Goal: Task Accomplishment & Management: Use online tool/utility

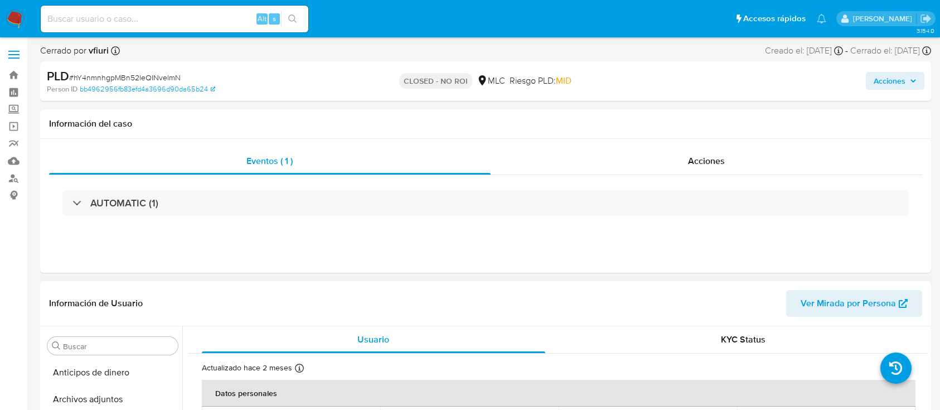
select select "10"
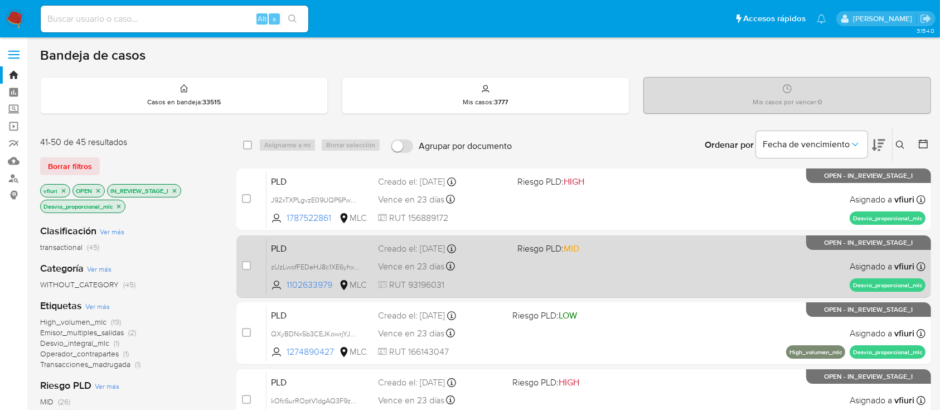
click at [550, 251] on span "Riesgo PLD: MID" at bounding box center [548, 248] width 62 height 12
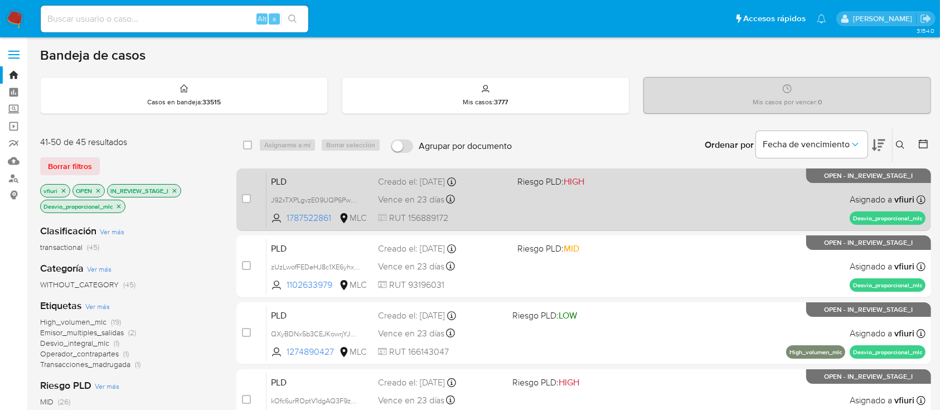
click at [600, 187] on div "PLD J92xTXPLgvzE09UQP6Pw3OXO 1787522861 MLC Riesgo PLD: HIGH Creado el: 12/06/2…" at bounding box center [595, 199] width 659 height 56
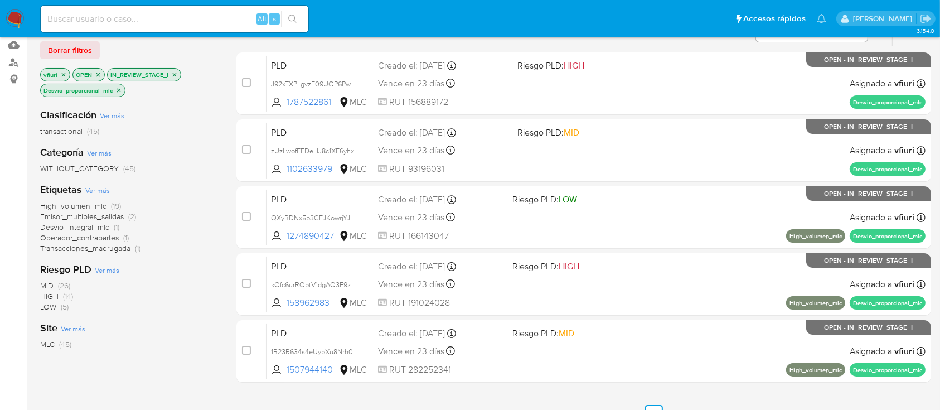
scroll to position [244, 0]
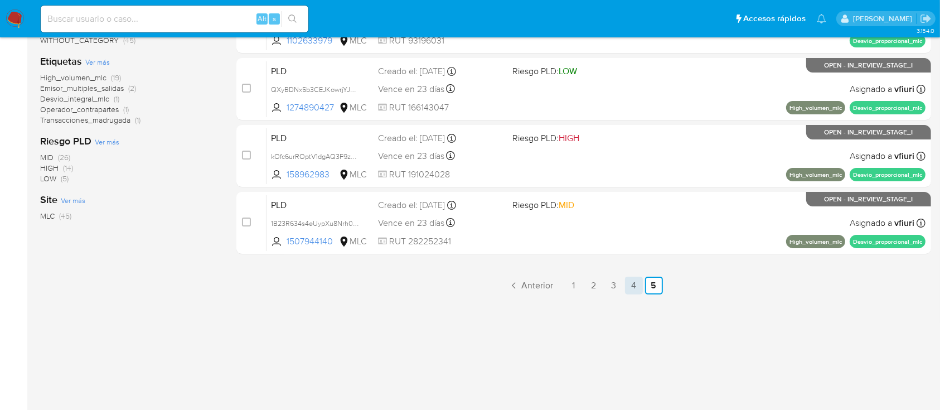
click at [632, 282] on link "4" at bounding box center [634, 285] width 18 height 18
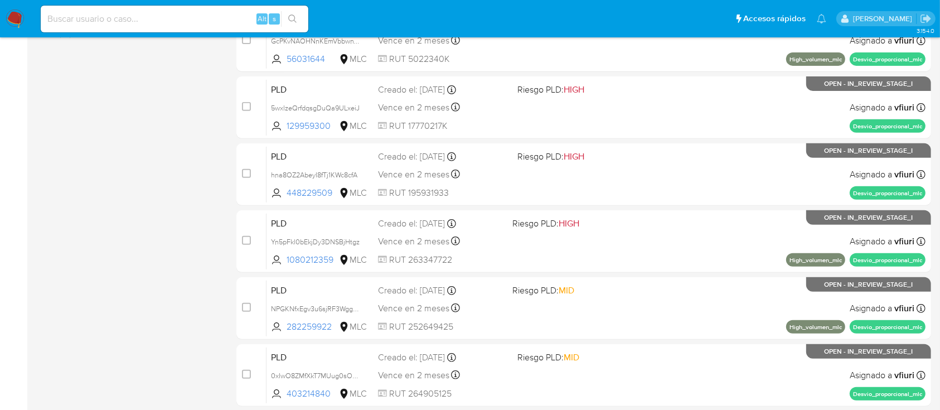
scroll to position [469, 0]
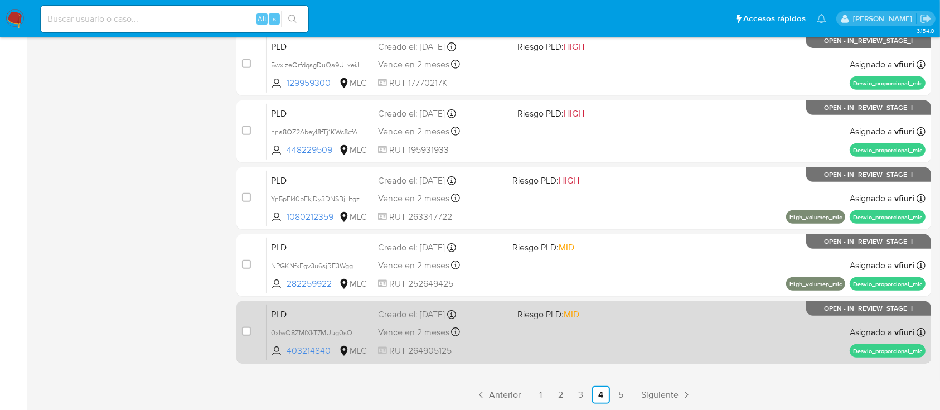
click at [617, 335] on div "PLD 0xIwO8ZMfXkT7MUug0sOdLDJ 403214840 MLC Riesgo PLD: MID Creado el: 12/07/202…" at bounding box center [595, 332] width 659 height 56
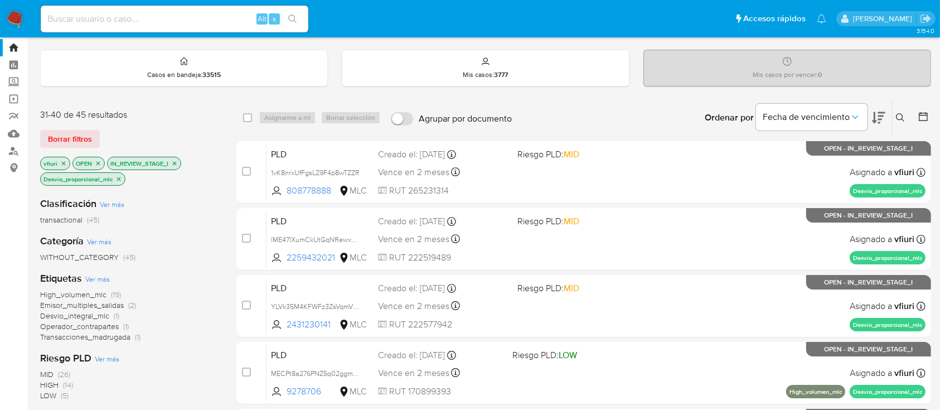
scroll to position [0, 0]
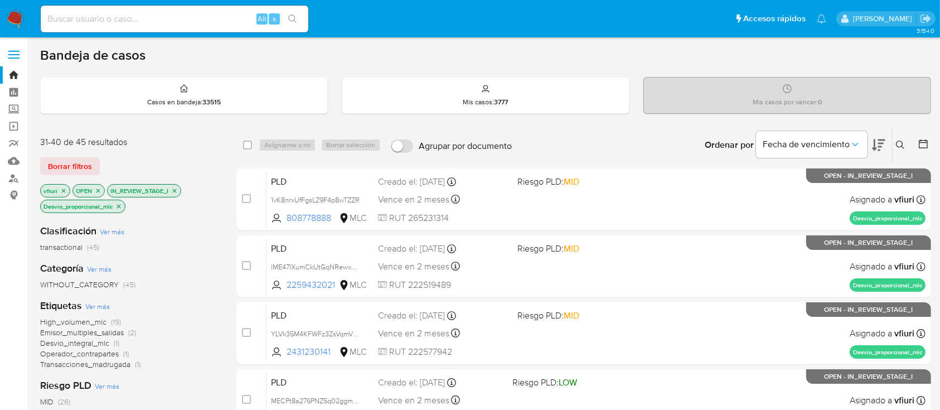
click at [118, 205] on icon "close-filter" at bounding box center [118, 206] width 7 height 7
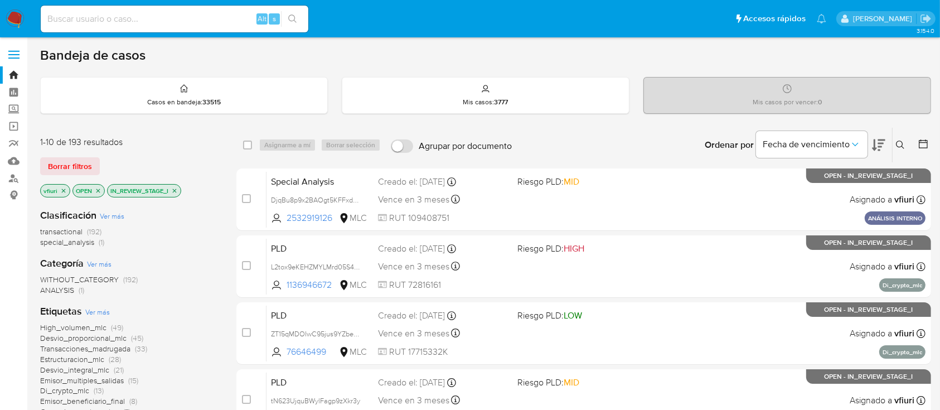
click at [922, 148] on icon at bounding box center [922, 143] width 11 height 11
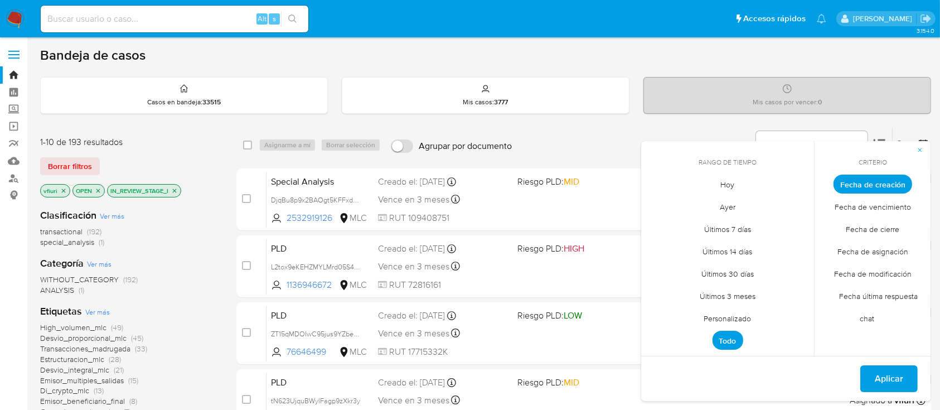
click at [731, 314] on span "Personalizado" at bounding box center [727, 318] width 71 height 23
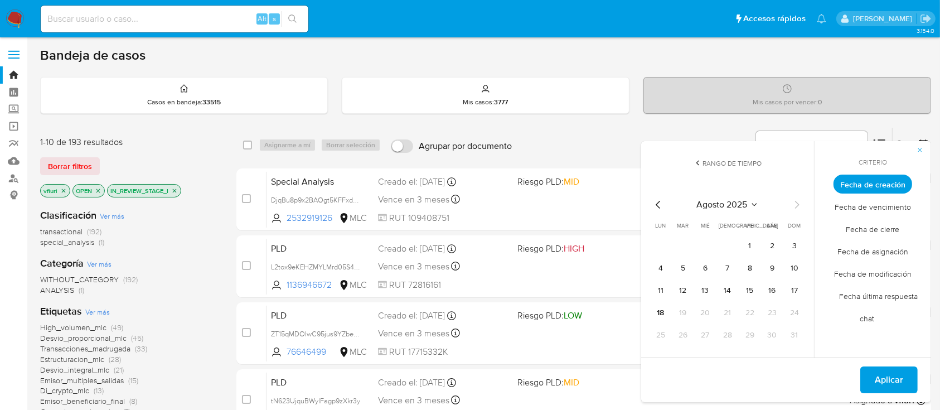
click at [660, 198] on icon "Mes anterior" at bounding box center [657, 204] width 13 height 13
click at [784, 203] on div "junio 2025" at bounding box center [727, 204] width 152 height 13
click at [794, 207] on icon "Mes siguiente" at bounding box center [796, 204] width 13 height 13
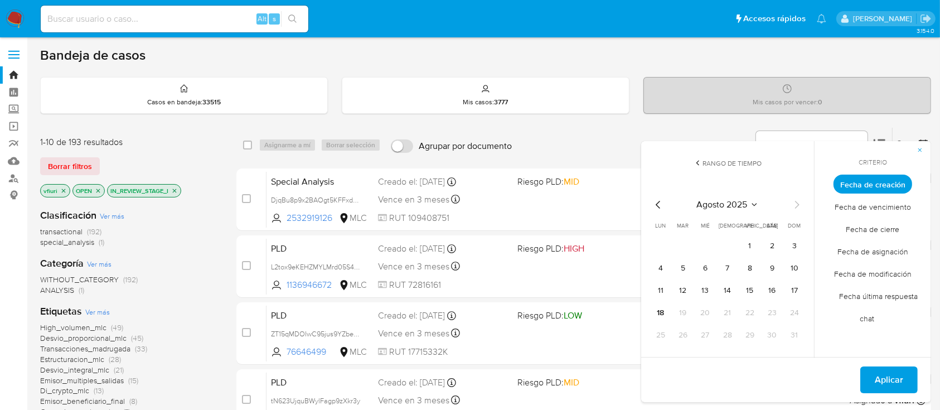
click at [655, 203] on icon "Mes anterior" at bounding box center [657, 204] width 13 height 13
click at [659, 207] on icon "Mes anterior" at bounding box center [657, 205] width 4 height 8
click at [727, 290] on button "12" at bounding box center [727, 290] width 18 height 18
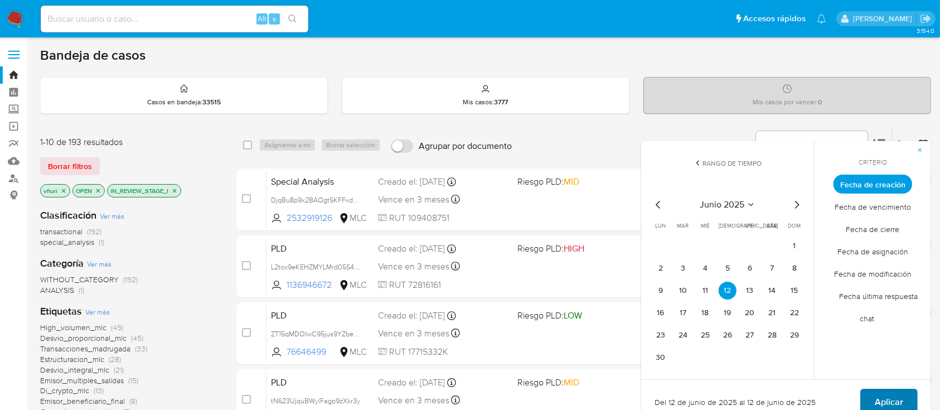
click at [892, 398] on span "Aplicar" at bounding box center [888, 402] width 28 height 25
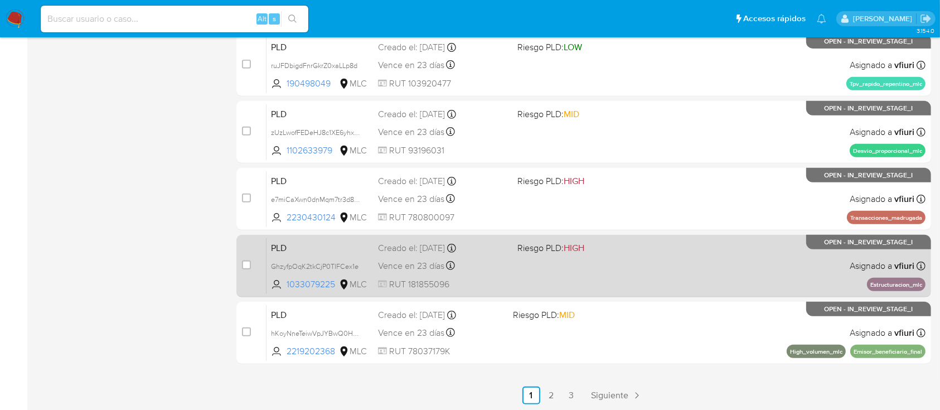
scroll to position [469, 0]
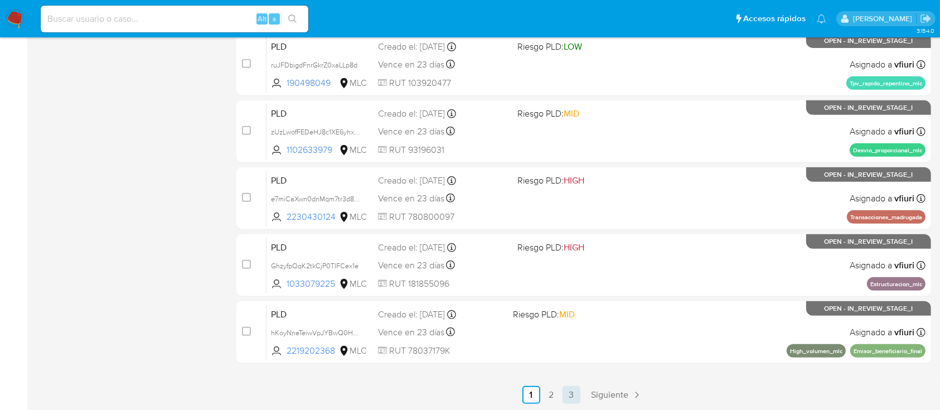
click at [572, 400] on link "3" at bounding box center [571, 395] width 18 height 18
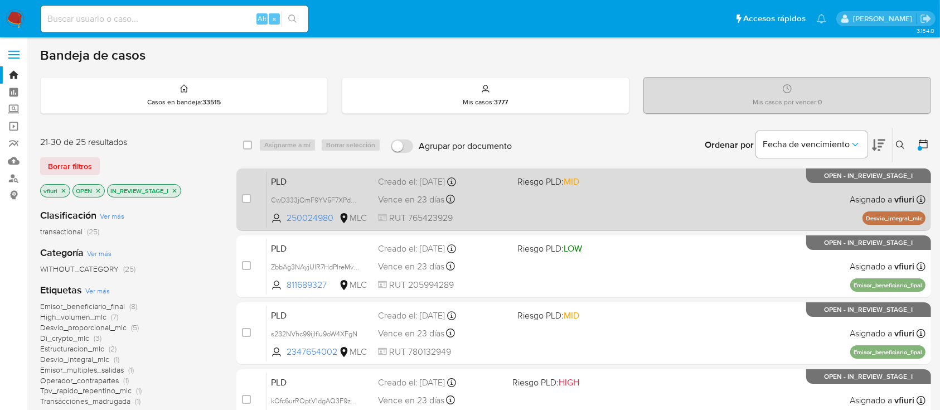
click at [641, 193] on div "PLD CwD333jQmF9YV5F7XPdKejYn 250024980 MLC Riesgo PLD: MID Creado el: 12/06/202…" at bounding box center [595, 199] width 659 height 56
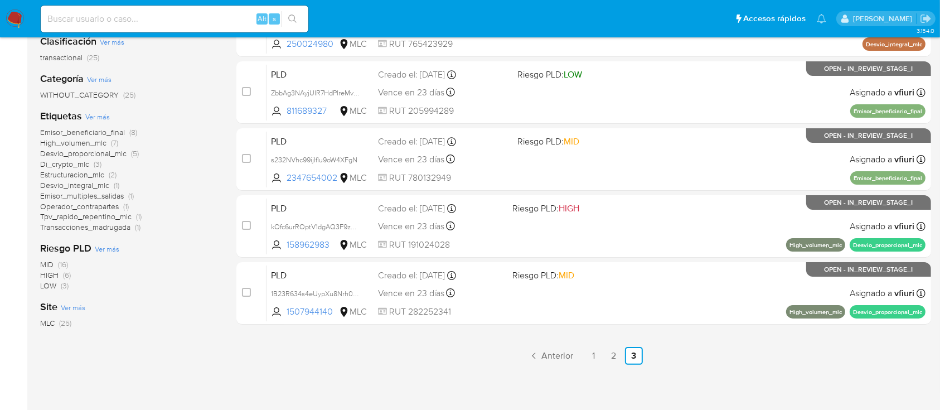
scroll to position [228, 0]
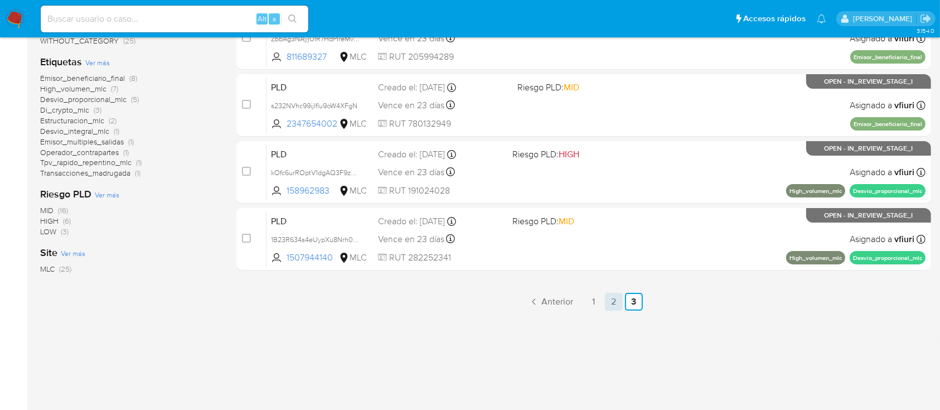
click at [614, 298] on link "2" at bounding box center [614, 302] width 18 height 18
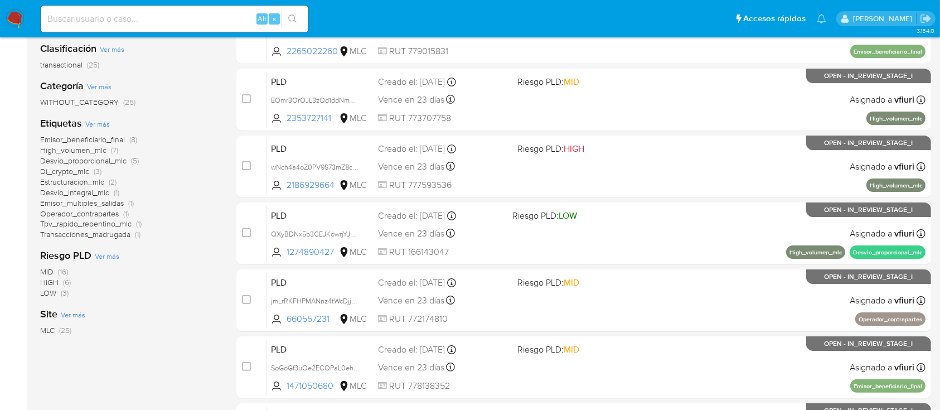
scroll to position [469, 0]
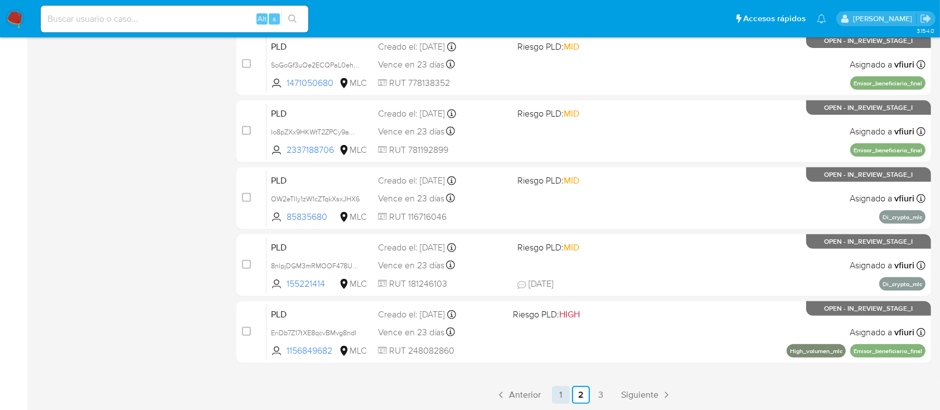
click at [568, 395] on link "1" at bounding box center [561, 395] width 18 height 18
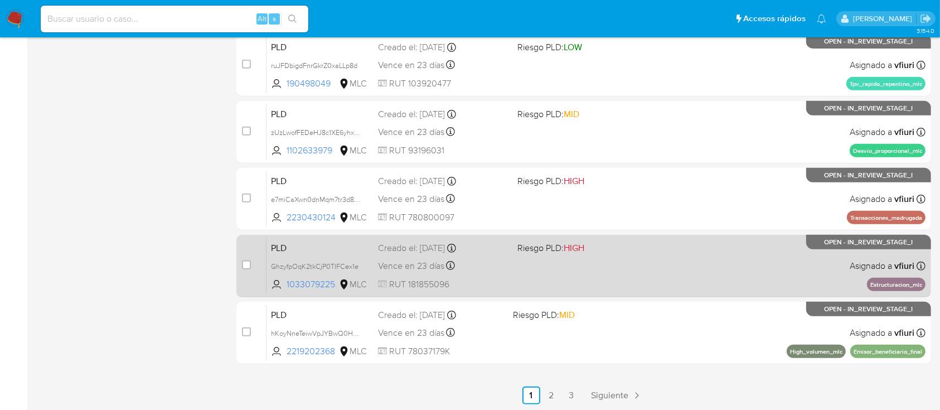
scroll to position [469, 0]
click at [581, 259] on div "PLD GhzyfpOqK2tkCjP0TIFCex1e 1033079225 MLC Riesgo PLD: HIGH Creado el: 12/06/2…" at bounding box center [595, 265] width 659 height 56
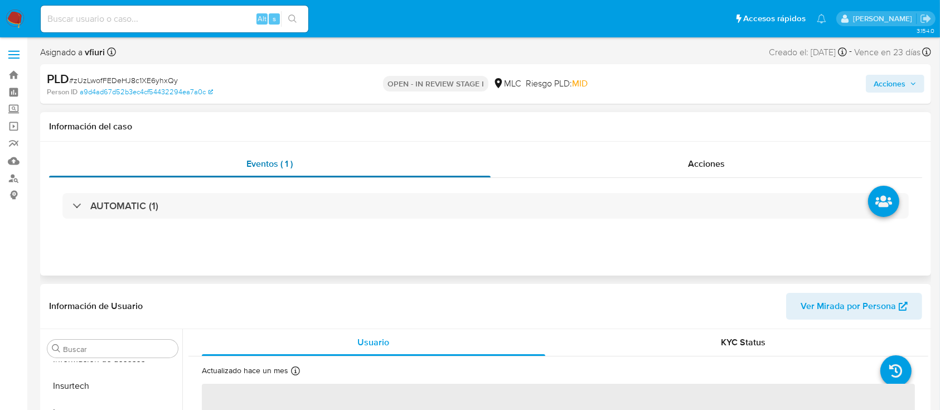
scroll to position [297, 0]
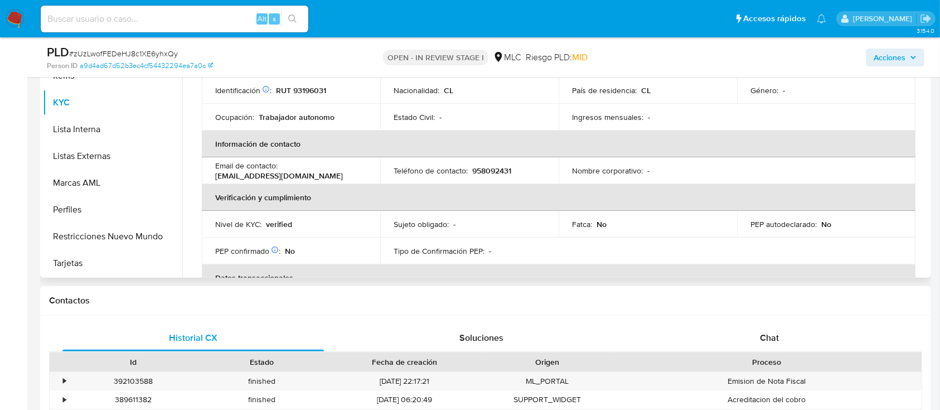
select select "10"
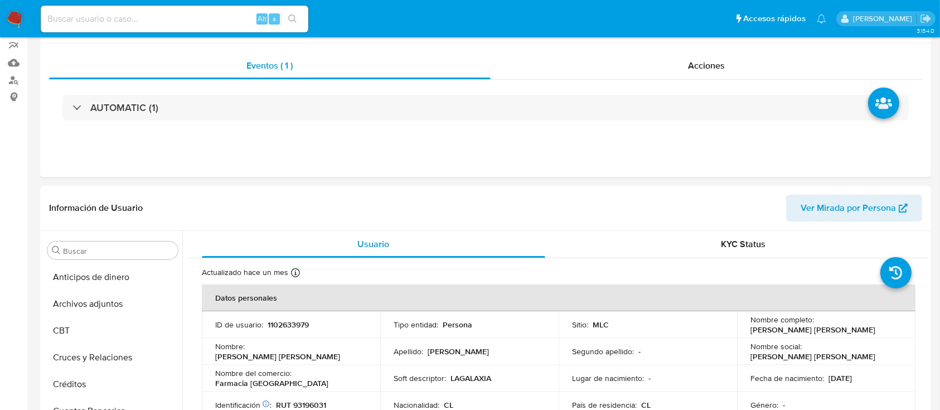
scroll to position [148, 0]
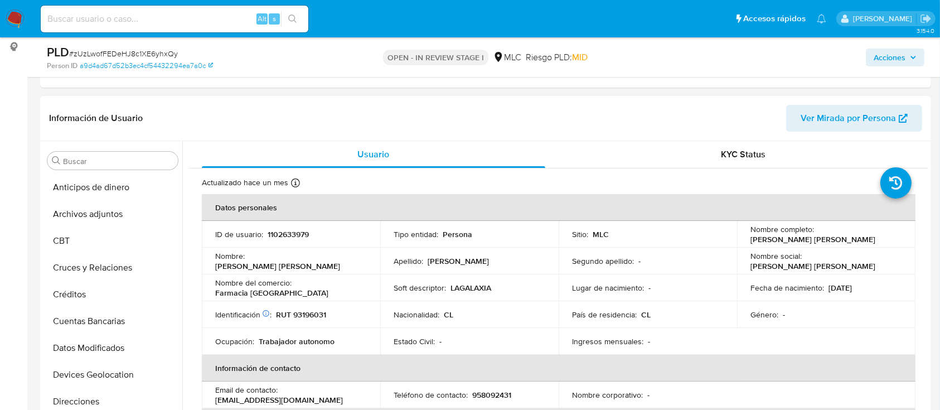
click at [269, 229] on p "1102633979" at bounding box center [288, 234] width 41 height 10
copy p "1102633979"
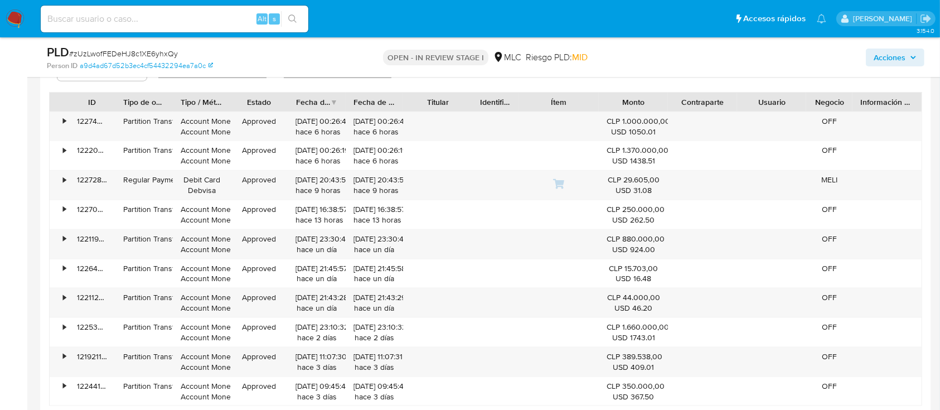
scroll to position [1189, 0]
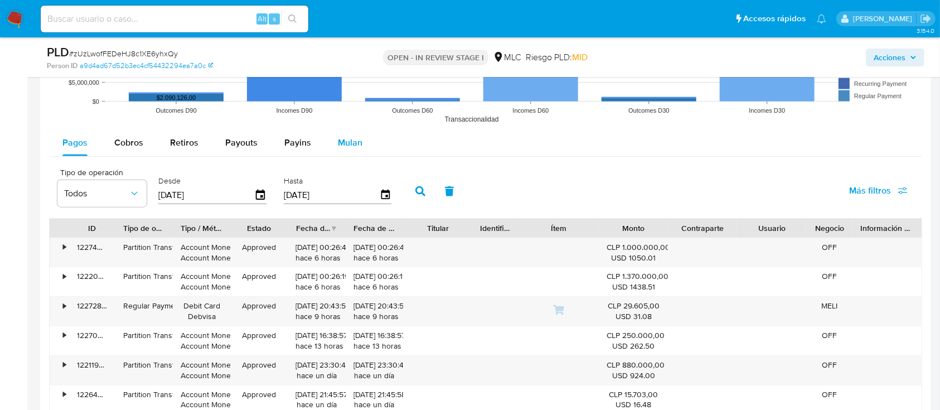
click at [345, 138] on span "Mulan" at bounding box center [350, 142] width 25 height 13
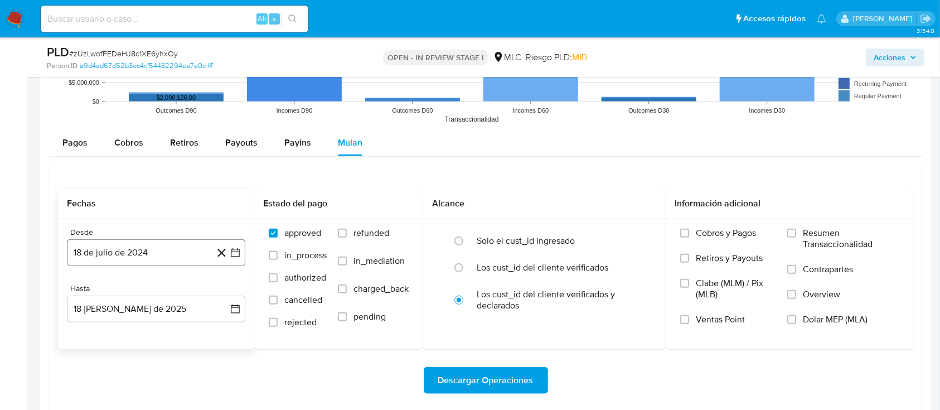
click at [241, 249] on button "18 de julio de 2024" at bounding box center [156, 252] width 178 height 27
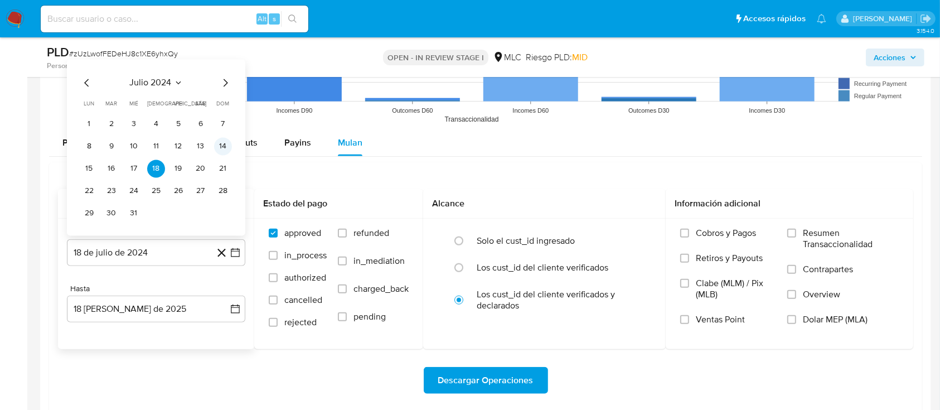
click at [215, 147] on button "14" at bounding box center [223, 146] width 18 height 18
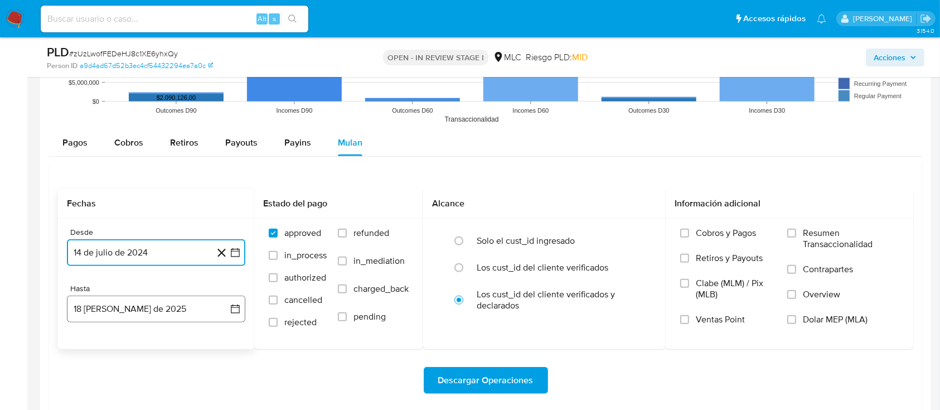
click at [236, 312] on icon "button" at bounding box center [235, 308] width 9 height 9
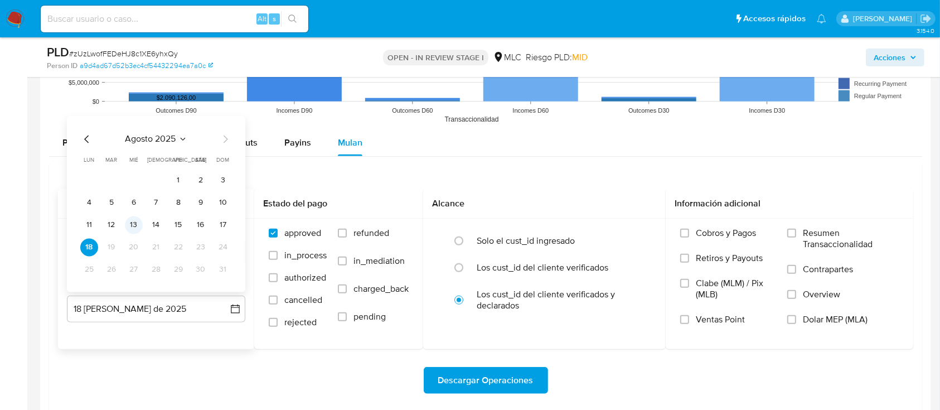
click at [136, 221] on button "13" at bounding box center [134, 225] width 18 height 18
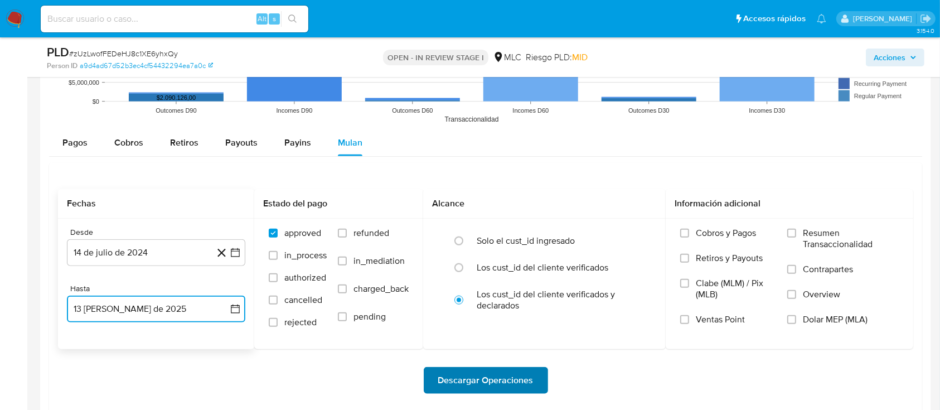
click at [447, 377] on span "Descargar Operaciones" at bounding box center [485, 380] width 95 height 25
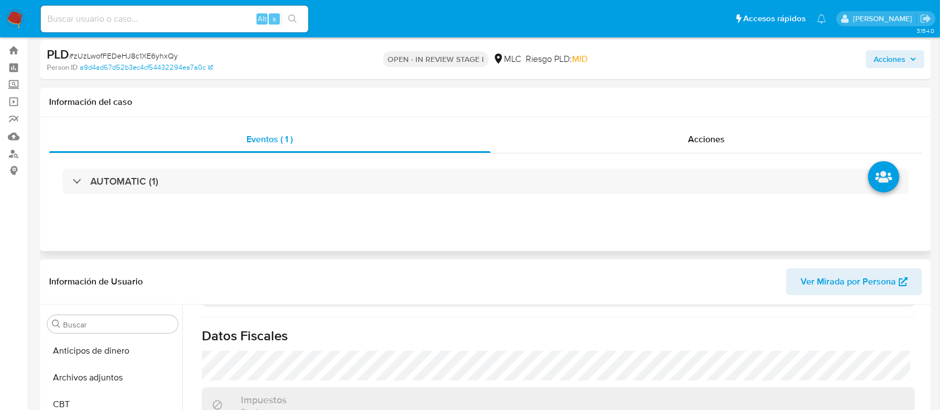
scroll to position [0, 0]
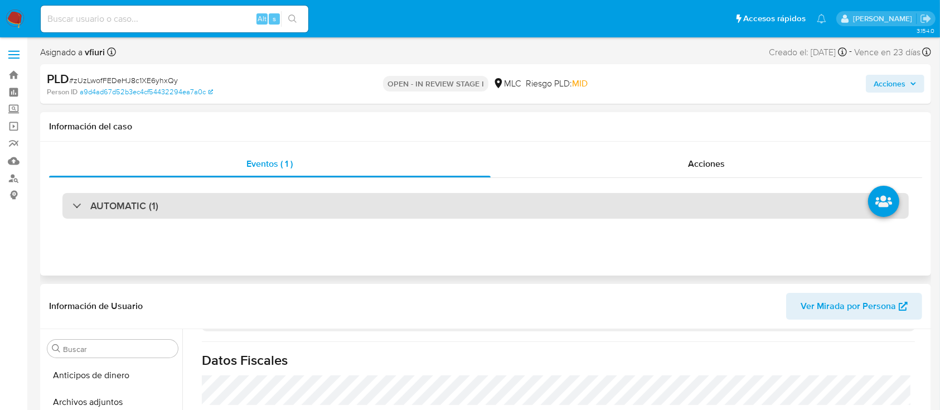
click at [358, 216] on div "AUTOMATIC (1)" at bounding box center [485, 206] width 846 height 26
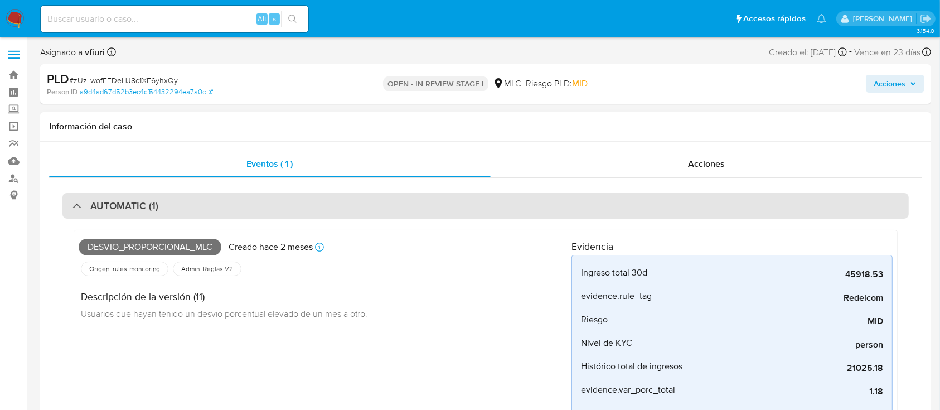
drag, startPoint x: 236, startPoint y: 194, endPoint x: 239, endPoint y: 201, distance: 7.6
click at [237, 197] on div "AUTOMATIC (1)" at bounding box center [485, 206] width 846 height 26
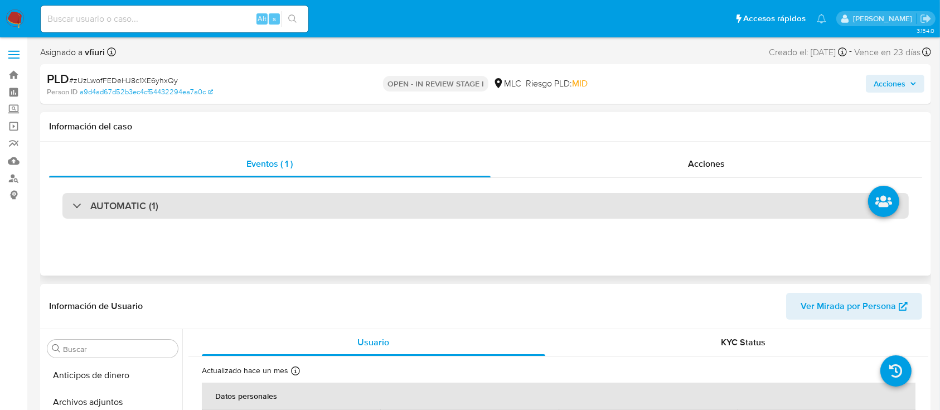
click at [348, 203] on div "AUTOMATIC (1)" at bounding box center [485, 206] width 846 height 26
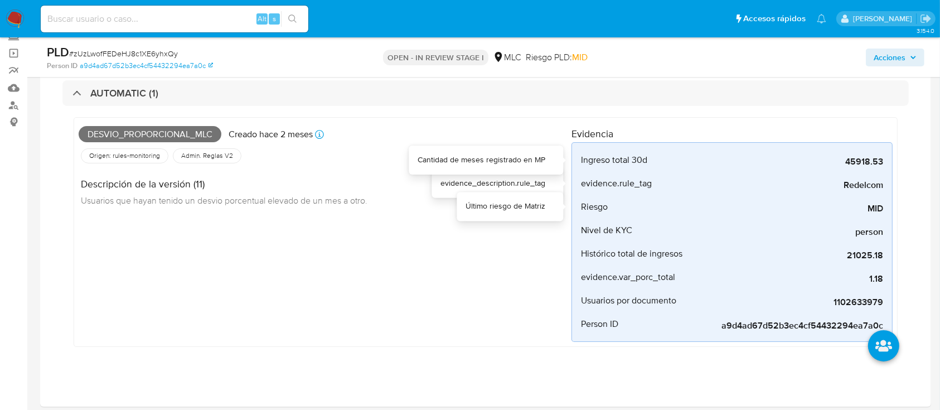
scroll to position [74, 0]
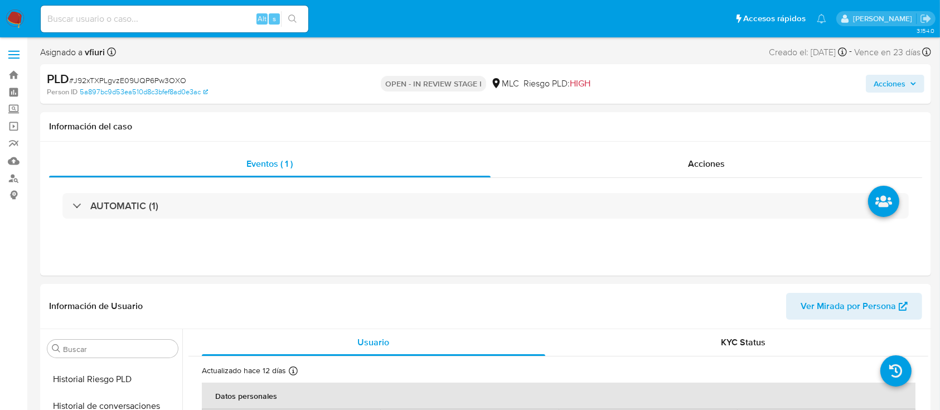
scroll to position [471, 0]
select select "10"
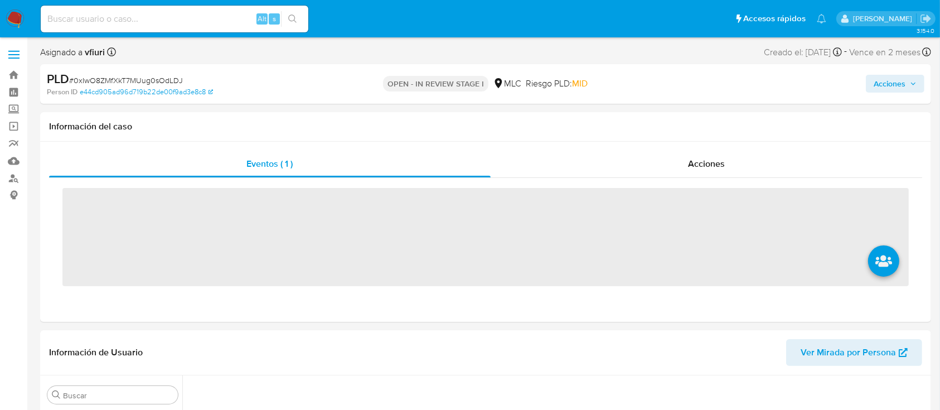
scroll to position [148, 0]
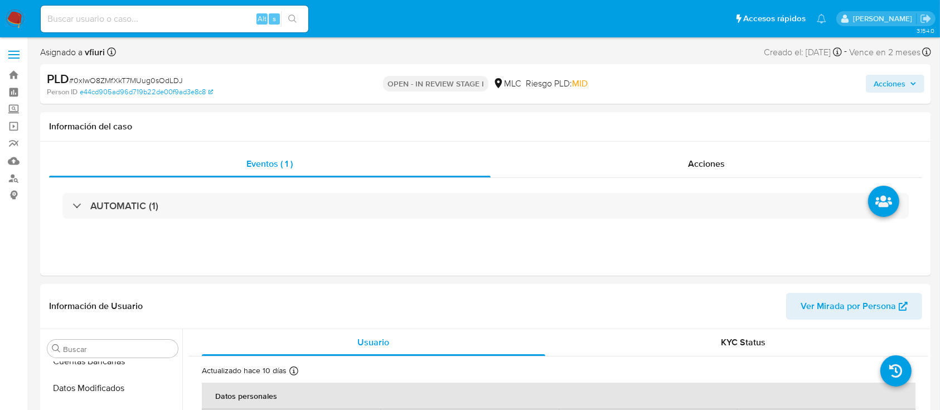
select select "10"
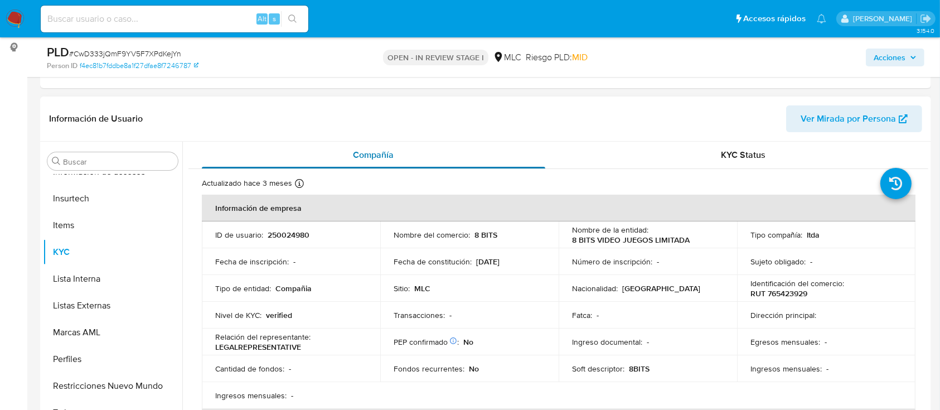
scroll to position [148, 0]
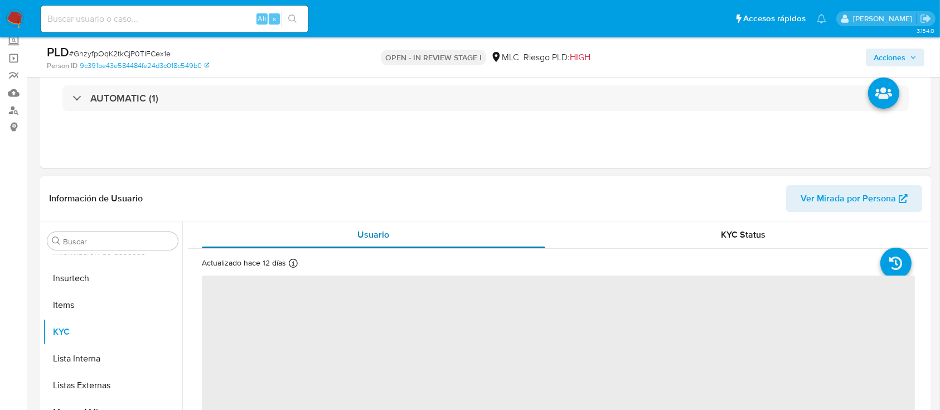
scroll to position [148, 0]
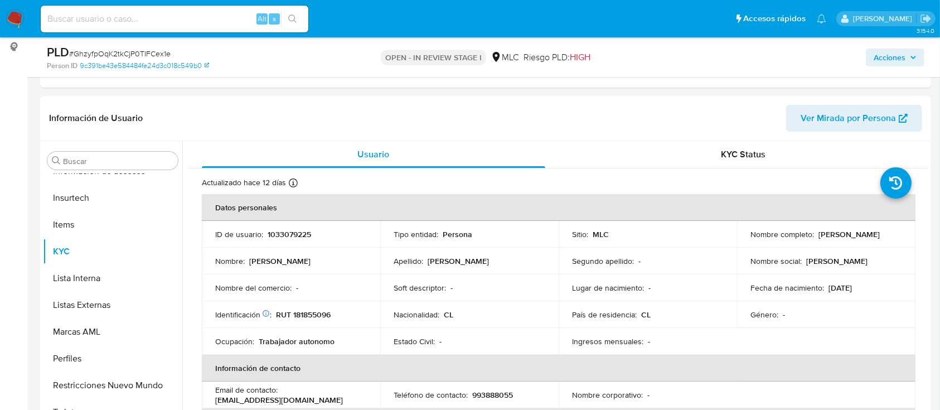
select select "10"
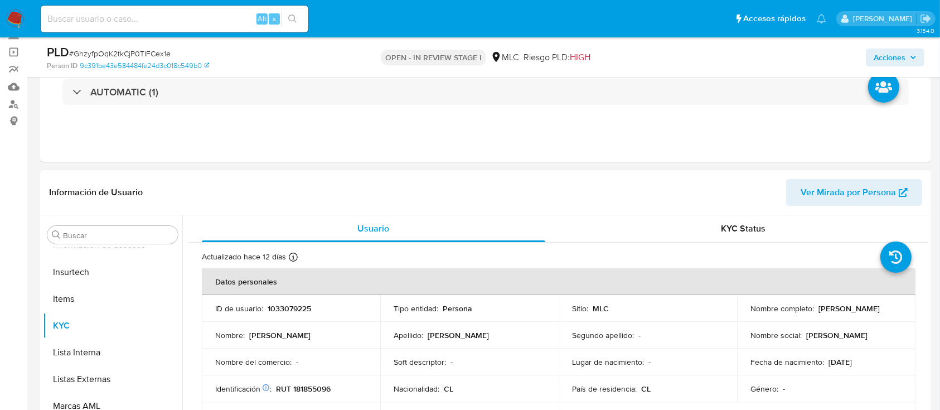
scroll to position [0, 0]
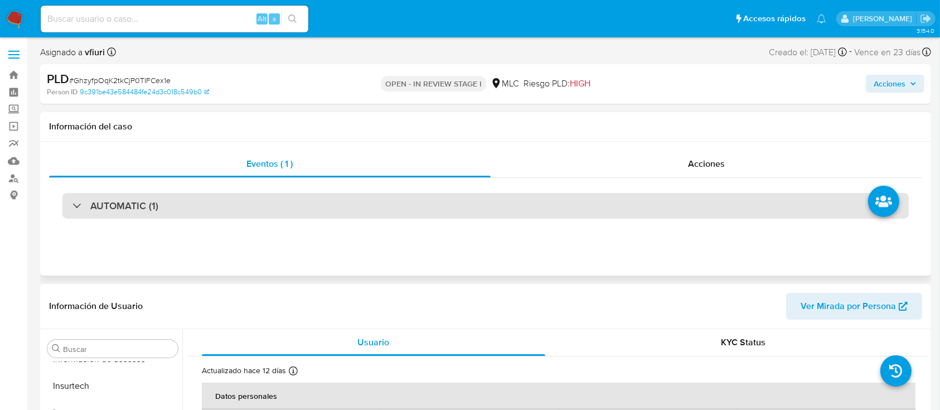
click at [304, 205] on div "AUTOMATIC (1)" at bounding box center [485, 206] width 846 height 26
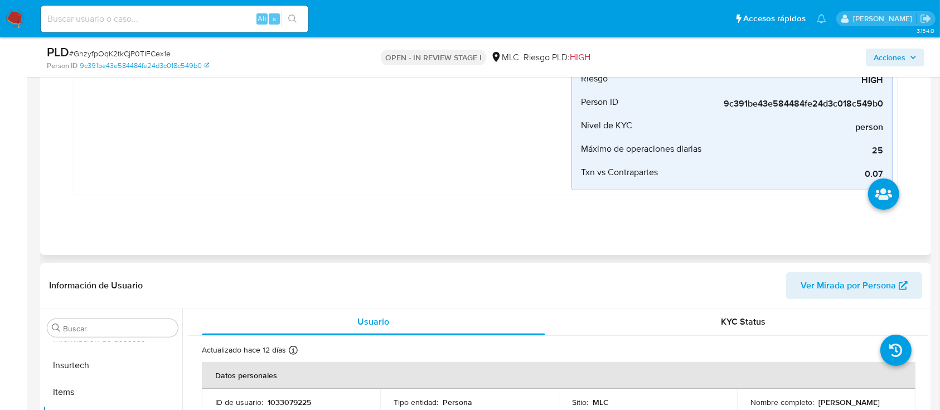
scroll to position [371, 0]
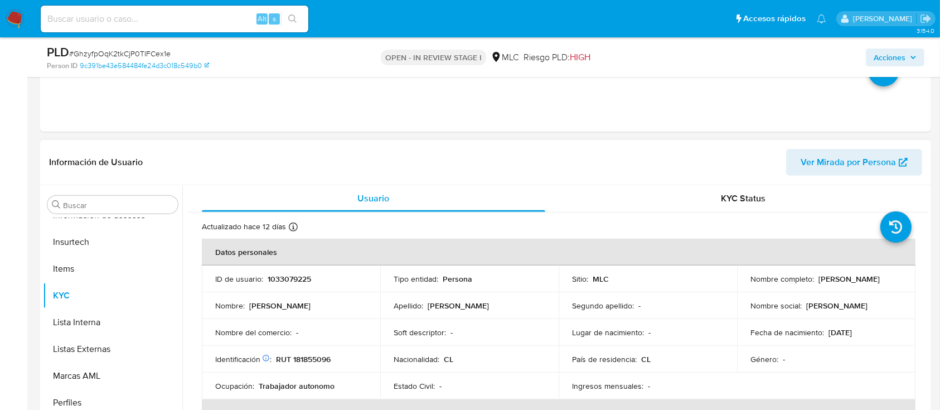
click at [294, 279] on p "1033079225" at bounding box center [289, 279] width 43 height 10
copy p "1033079225"
drag, startPoint x: 289, startPoint y: 278, endPoint x: 248, endPoint y: 356, distance: 87.8
click at [248, 356] on p "Identificación Nº de serie: 535434352 :" at bounding box center [243, 359] width 56 height 10
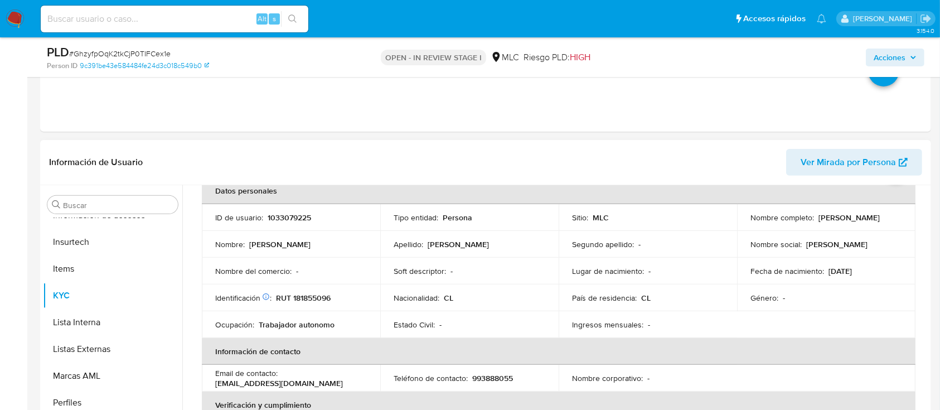
scroll to position [0, 0]
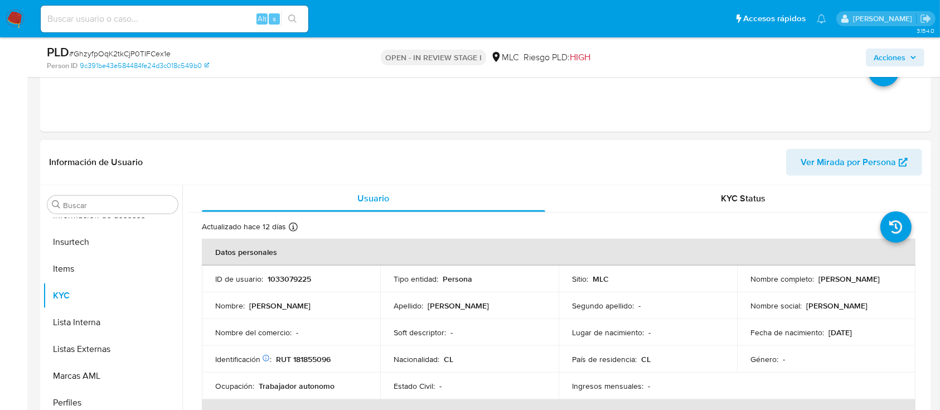
click at [274, 271] on td "ID de usuario : 1033079225" at bounding box center [291, 278] width 178 height 27
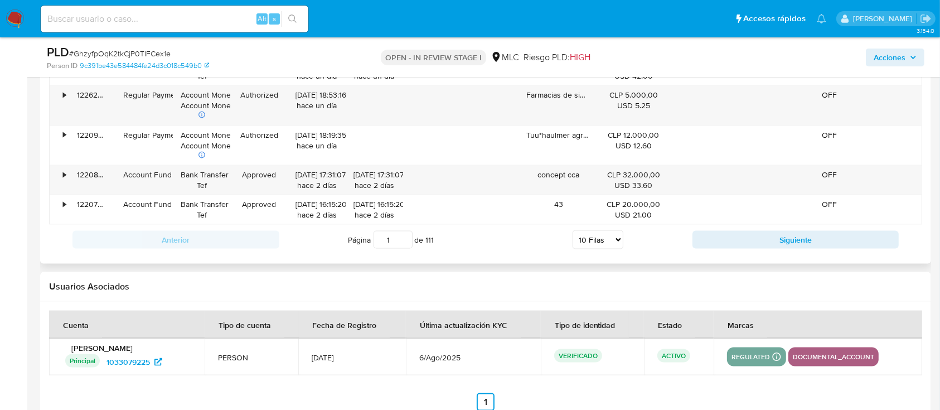
scroll to position [1338, 0]
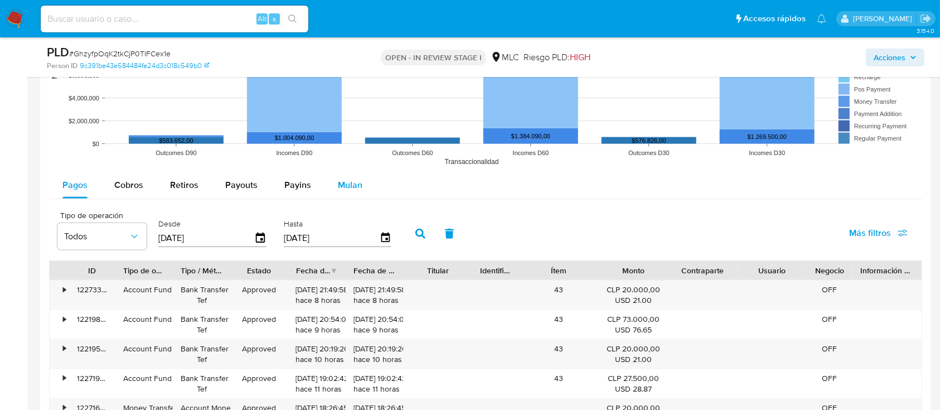
click at [345, 188] on span "Mulan" at bounding box center [350, 184] width 25 height 13
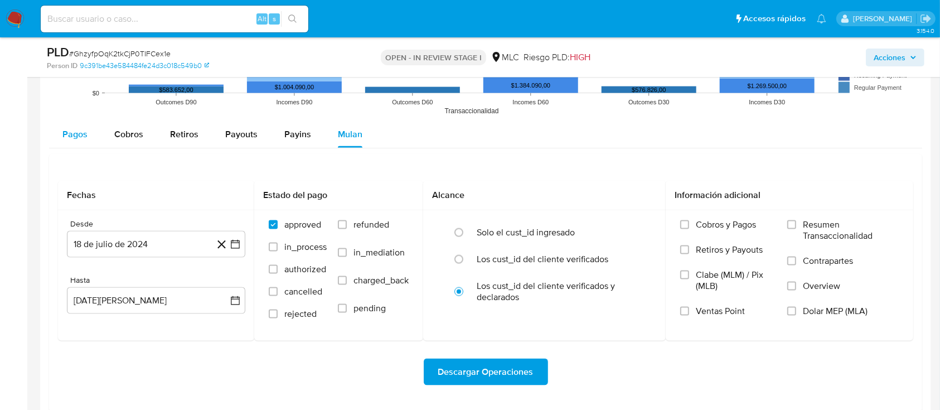
scroll to position [1412, 0]
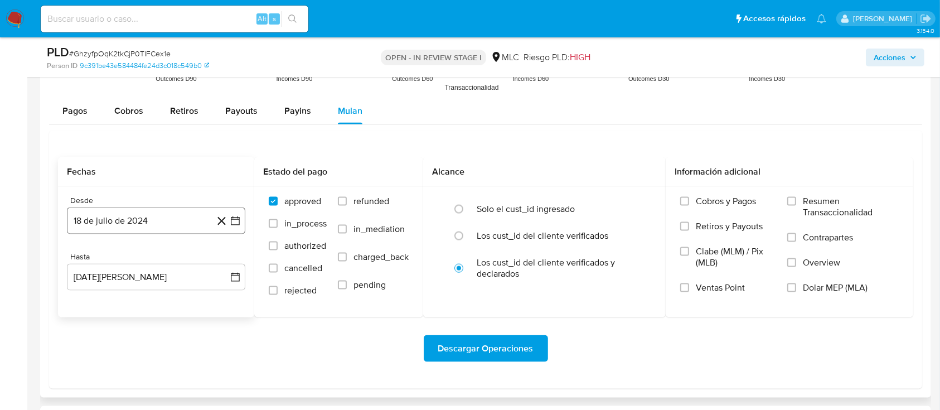
click at [228, 220] on button "18 de julio de 2024" at bounding box center [156, 220] width 178 height 27
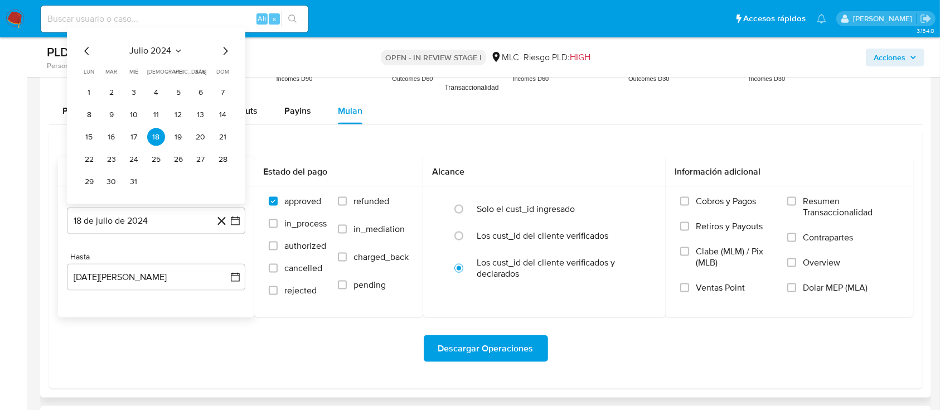
click at [221, 55] on icon "Mes siguiente" at bounding box center [224, 51] width 13 height 13
click at [134, 136] on button "14" at bounding box center [134, 137] width 18 height 18
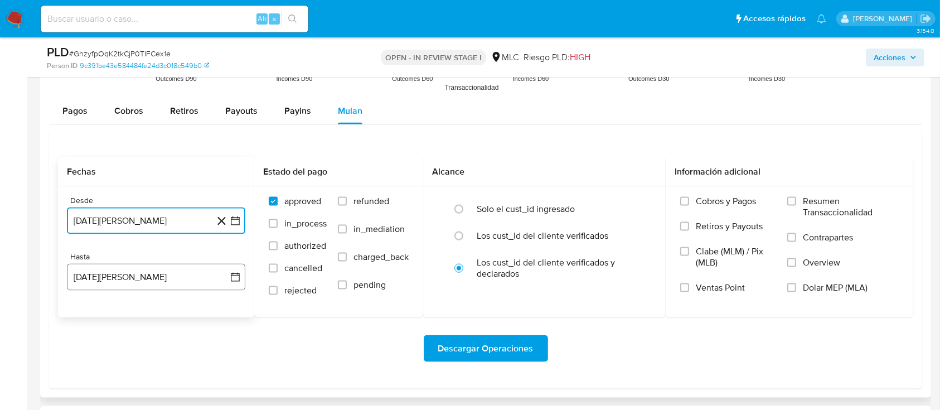
click at [236, 283] on button "18 de agosto de 2025" at bounding box center [156, 277] width 178 height 27
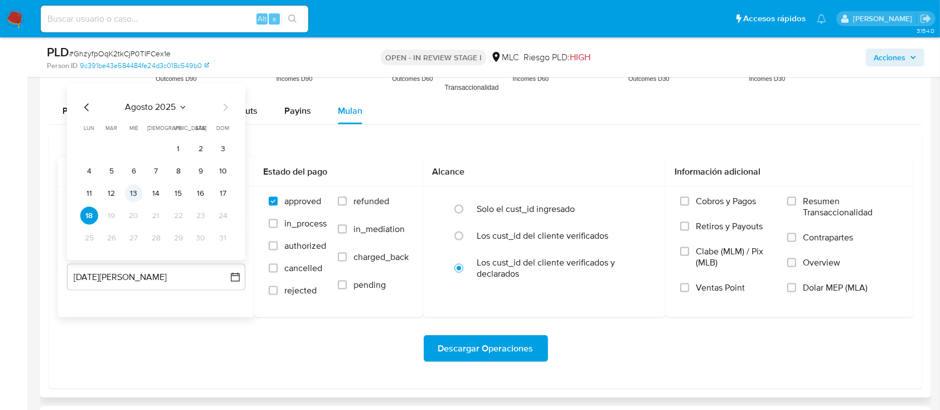
click at [137, 197] on button "13" at bounding box center [134, 193] width 18 height 18
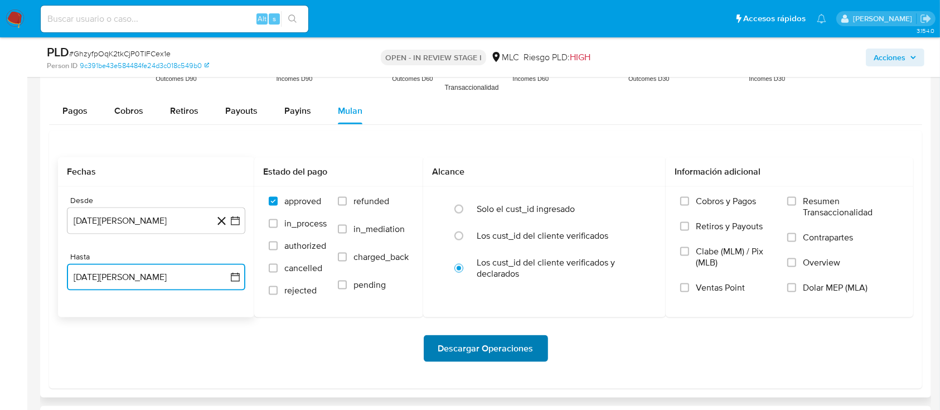
click at [458, 358] on span "Descargar Operaciones" at bounding box center [485, 348] width 95 height 25
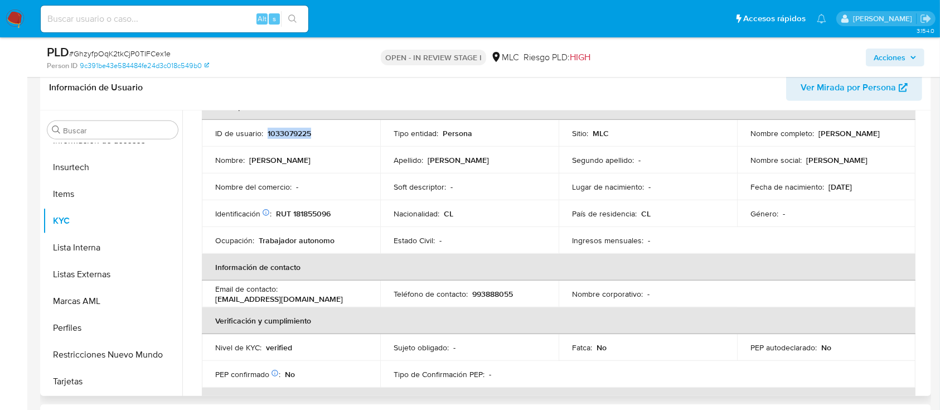
scroll to position [0, 0]
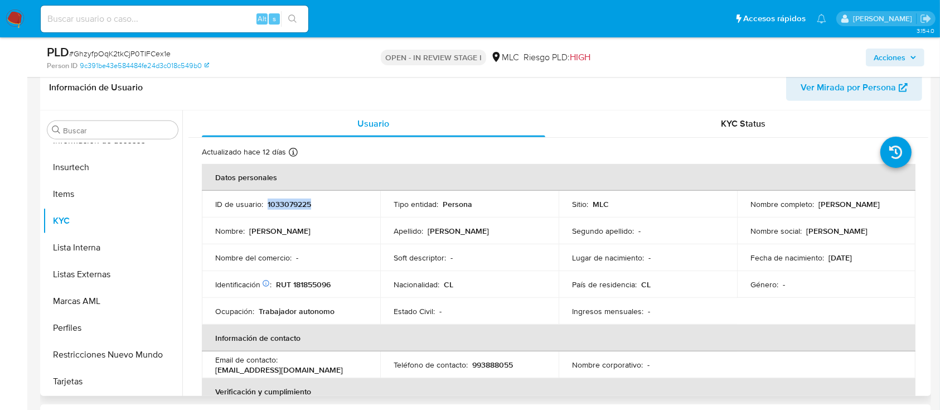
copy p "1033079225"
click at [146, 51] on span "# GhzyfpOqK2tkCjP0TIFCex1e" at bounding box center [119, 53] width 101 height 11
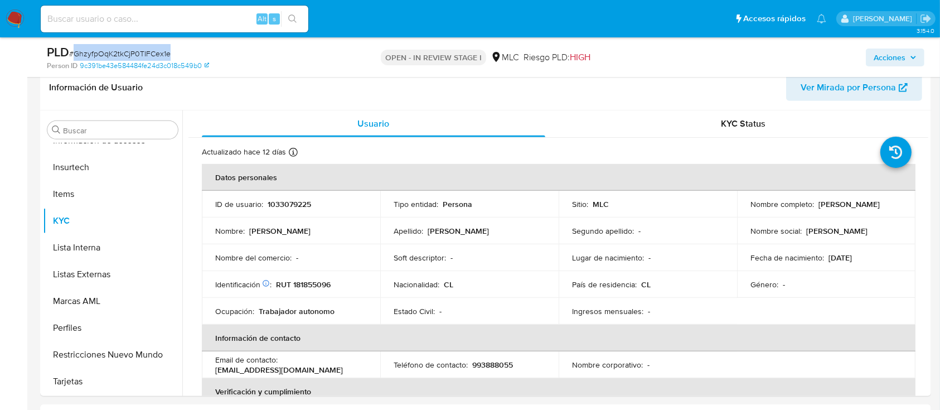
click at [147, 51] on span "# GhzyfpOqK2tkCjP0TIFCex1e" at bounding box center [119, 53] width 101 height 11
copy span "GhzyfpOqK2tkCjP0TIFCex1e"
click at [303, 290] on td "Identificación Nº de serie: 535434352 : RUT 181855096" at bounding box center [291, 284] width 178 height 27
click at [308, 283] on p "RUT 181855096" at bounding box center [303, 284] width 55 height 10
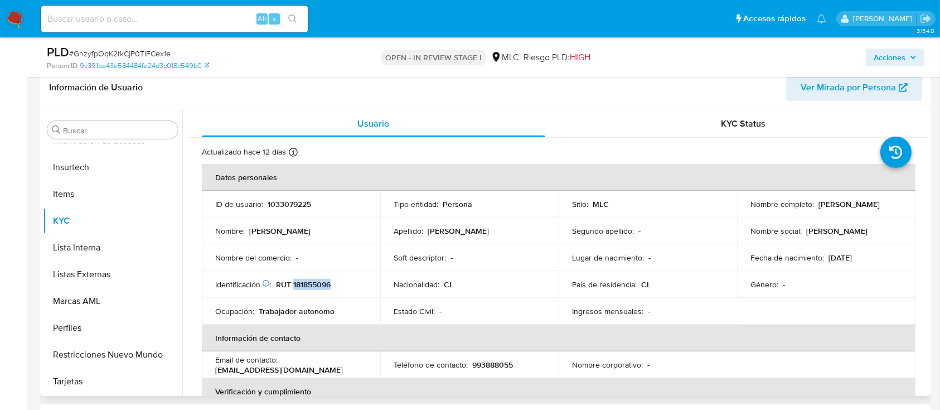
copy p "181855096"
drag, startPoint x: 747, startPoint y: 207, endPoint x: 864, endPoint y: 212, distance: 117.2
click at [864, 209] on div "Nombre completo : Natalia Andrea Pérez Ahumada" at bounding box center [826, 204] width 152 height 10
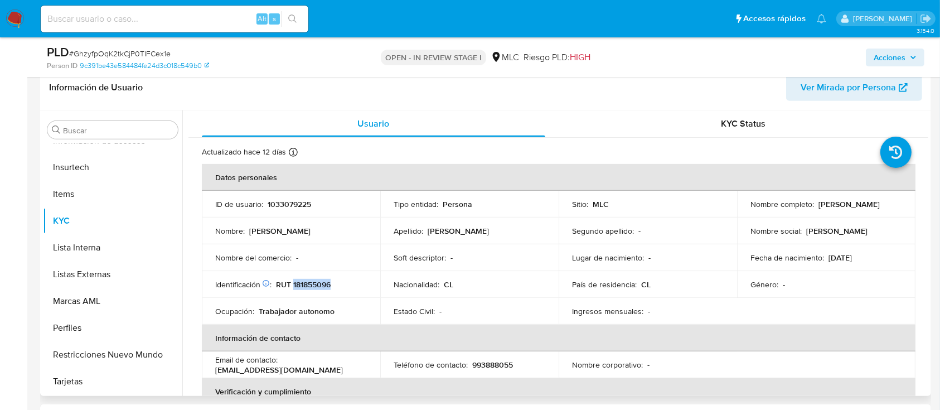
copy p "[PERSON_NAME] [PERSON_NAME] [PERSON_NAME]"
click at [895, 205] on div "Nombre completo : Natalia Andrea Pérez Ahumada" at bounding box center [826, 204] width 152 height 10
click at [930, 189] on div "Buscar Anticipos de dinero Archivos adjuntos CBT Cruces y Relaciones Créditos C…" at bounding box center [485, 252] width 891 height 285
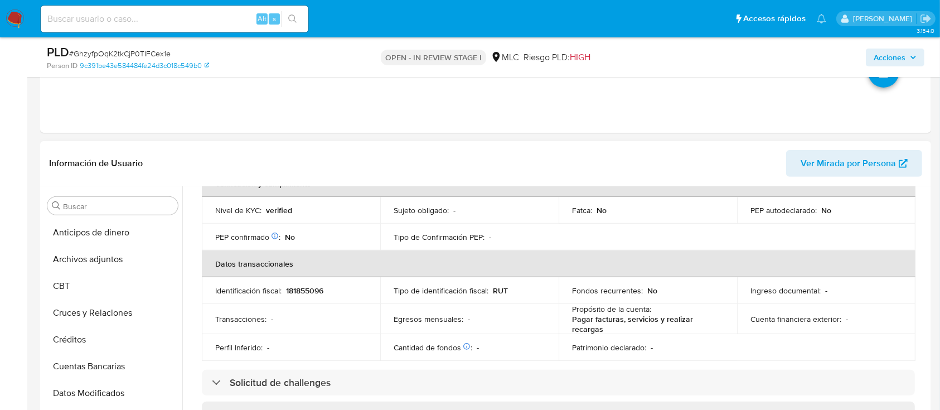
scroll to position [371, 0]
click at [84, 313] on button "Cruces y Relaciones" at bounding box center [108, 311] width 130 height 27
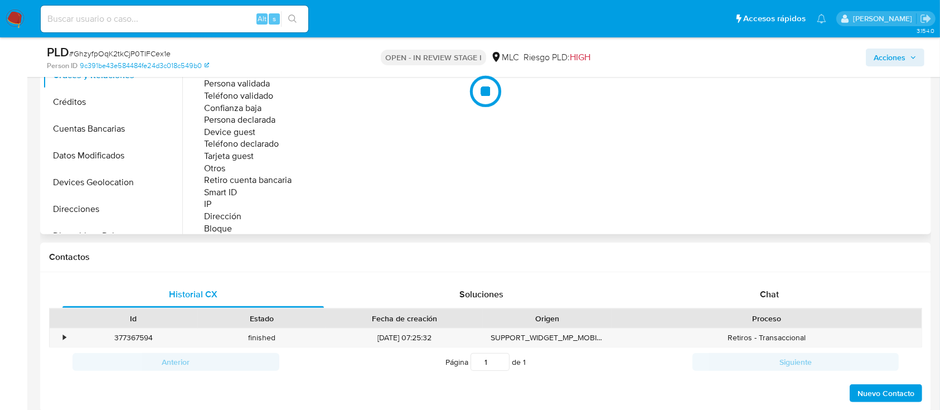
scroll to position [446, 0]
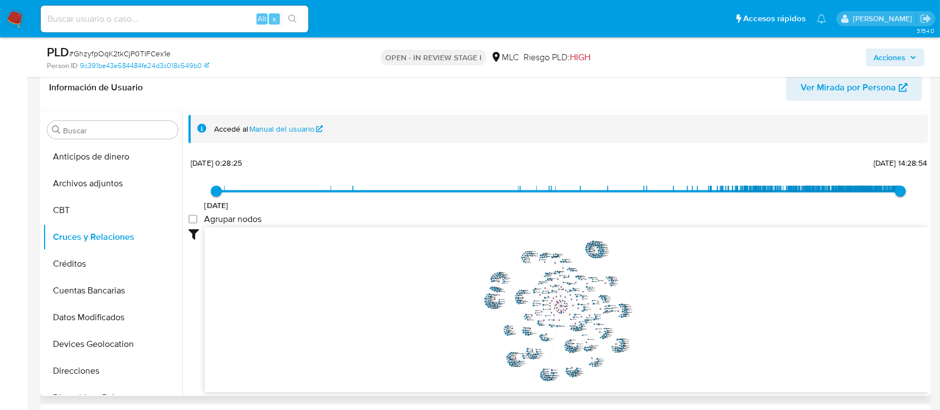
drag, startPoint x: 704, startPoint y: 280, endPoint x: 655, endPoint y: 307, distance: 56.1
click at [655, 307] on icon "user-1033079225  1033079225 phone-9663ad9bf1b7239b69ec5cfeaa1926ab  person-9c…" at bounding box center [566, 308] width 723 height 162
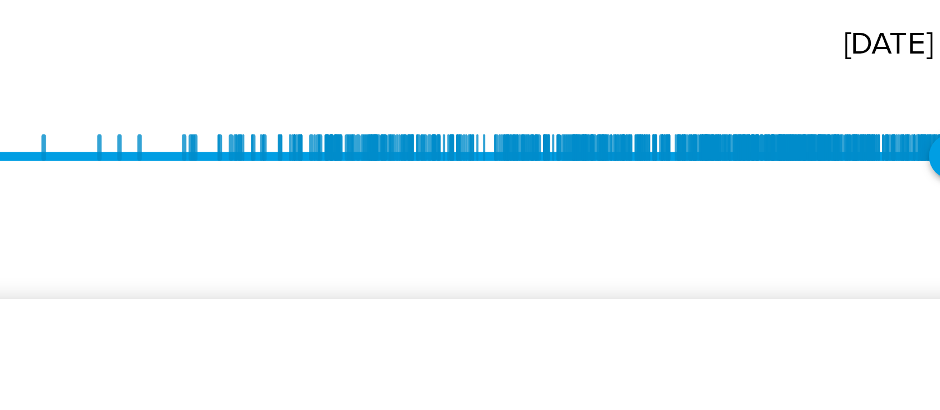
drag, startPoint x: 696, startPoint y: 199, endPoint x: 872, endPoint y: 164, distance: 180.0
click at [872, 183] on div "22/4/2022 22/4/2022, 0:28:25 17/8/2025, 14:28:54" at bounding box center [558, 198] width 684 height 31
drag, startPoint x: 736, startPoint y: 205, endPoint x: 829, endPoint y: 192, distance: 93.9
click at [832, 192] on div "22/4/2022 22/4/2022, 0:28:25 17/8/2025, 14:28:54" at bounding box center [558, 198] width 684 height 31
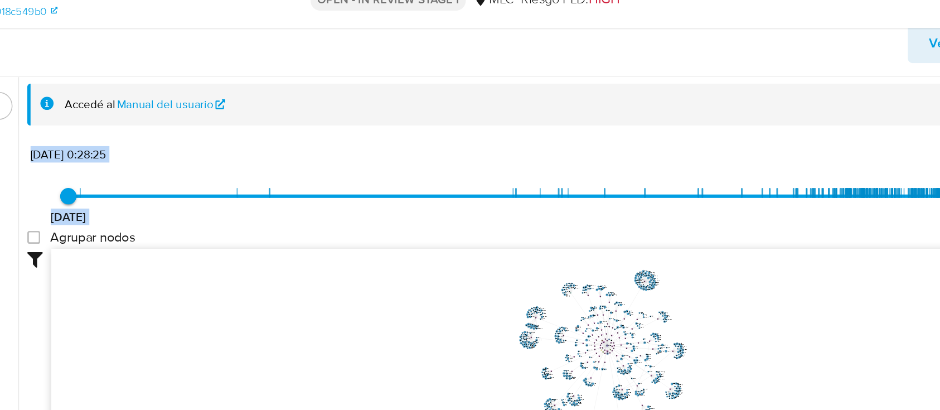
scroll to position [486, 0]
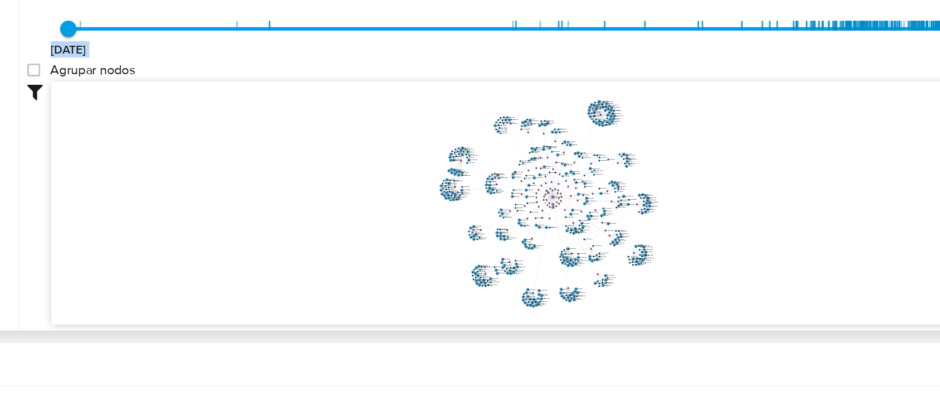
drag, startPoint x: 685, startPoint y: 256, endPoint x: 689, endPoint y: 267, distance: 11.3
click at [688, 266] on icon "user-1033079225  1033079225 phone-9663ad9bf1b7239b69ec5cfeaa1926ab  person-9c…" at bounding box center [566, 268] width 723 height 162
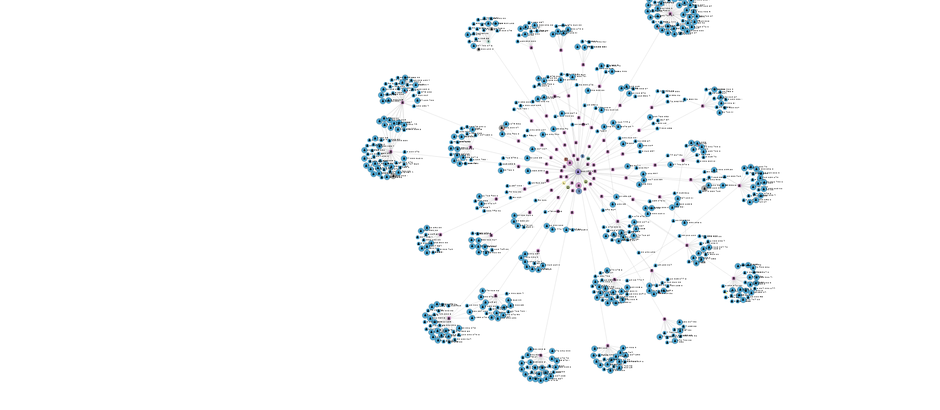
drag, startPoint x: 618, startPoint y: 276, endPoint x: 589, endPoint y: 296, distance: 35.2
click at [589, 296] on icon "user-1033079225  1033079225 phone-9663ad9bf1b7239b69ec5cfeaa1926ab  person-9c…" at bounding box center [566, 267] width 723 height 162
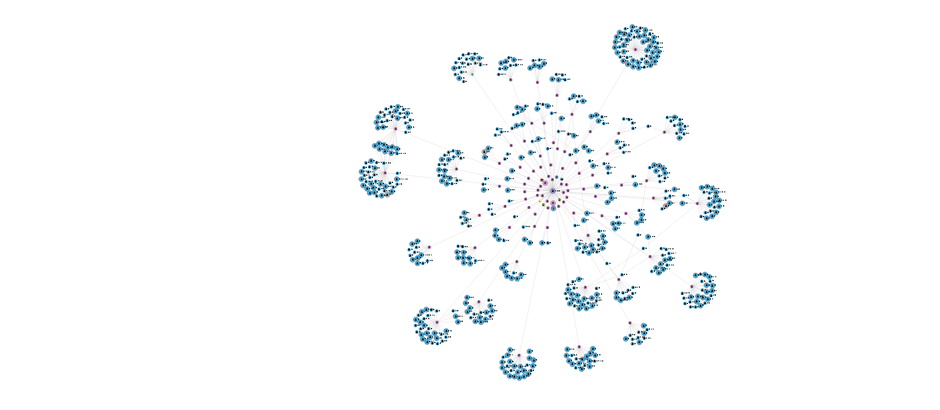
drag, startPoint x: 590, startPoint y: 296, endPoint x: 604, endPoint y: 283, distance: 18.9
click at [604, 283] on icon "user-1033079225  1033079225 phone-9663ad9bf1b7239b69ec5cfeaa1926ab  person-9c…" at bounding box center [566, 267] width 723 height 162
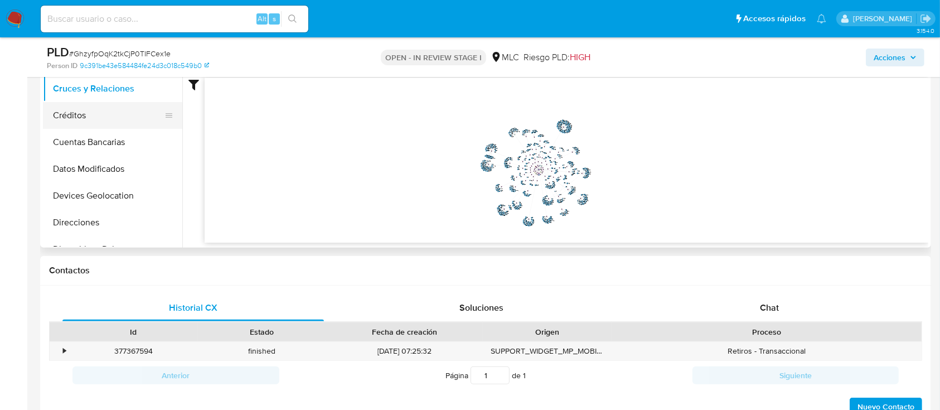
scroll to position [371, 0]
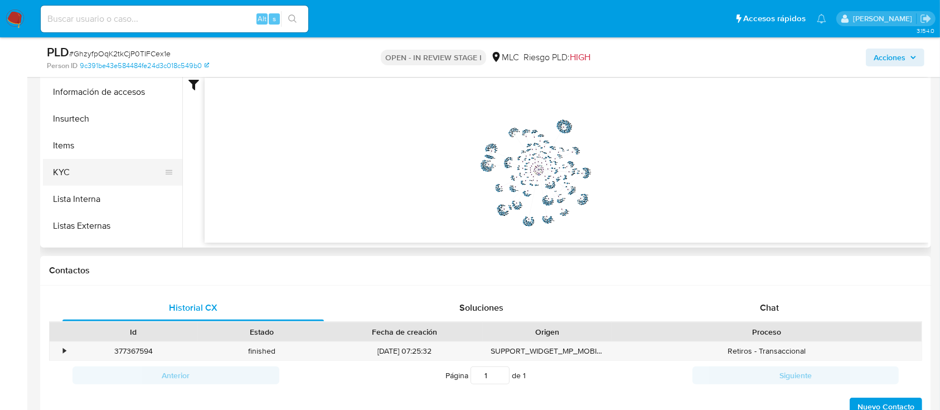
click at [80, 168] on button "KYC" at bounding box center [108, 172] width 130 height 27
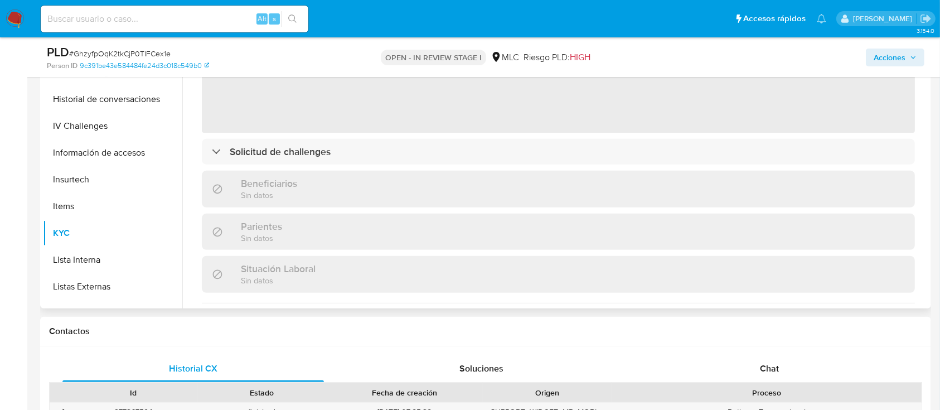
scroll to position [148, 0]
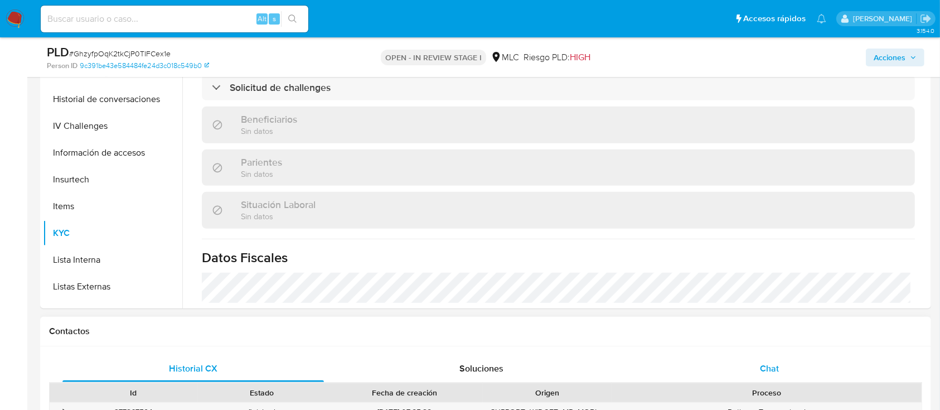
click at [755, 358] on div "Chat" at bounding box center [769, 368] width 261 height 27
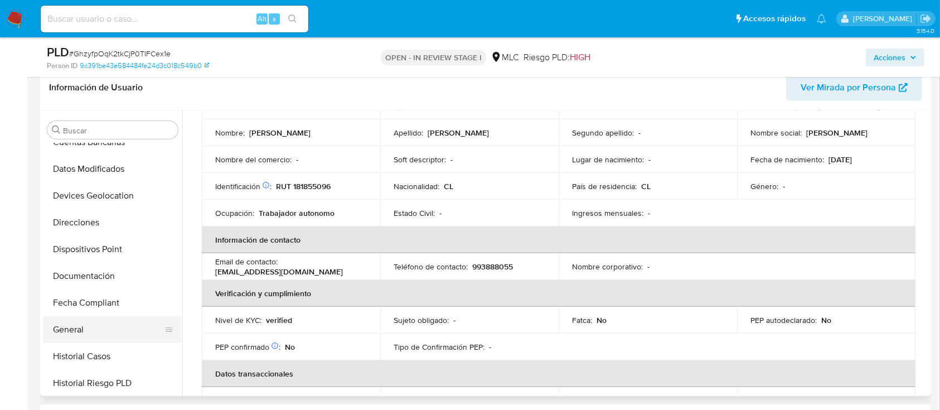
click at [89, 319] on button "General" at bounding box center [108, 329] width 130 height 27
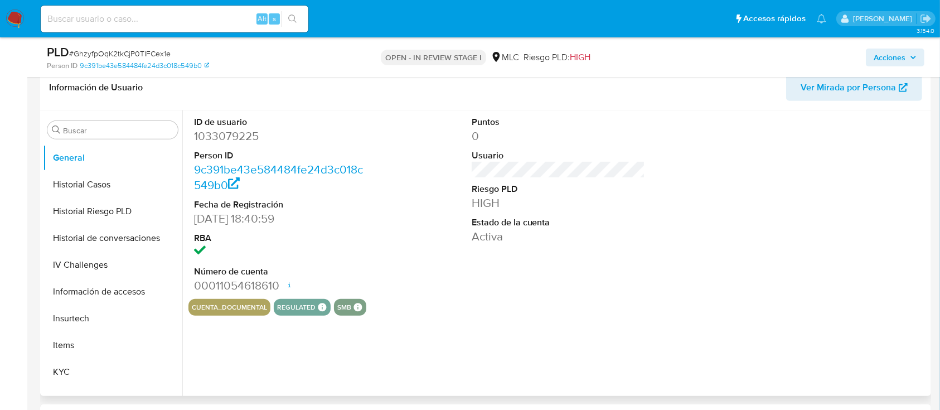
scroll to position [446, 0]
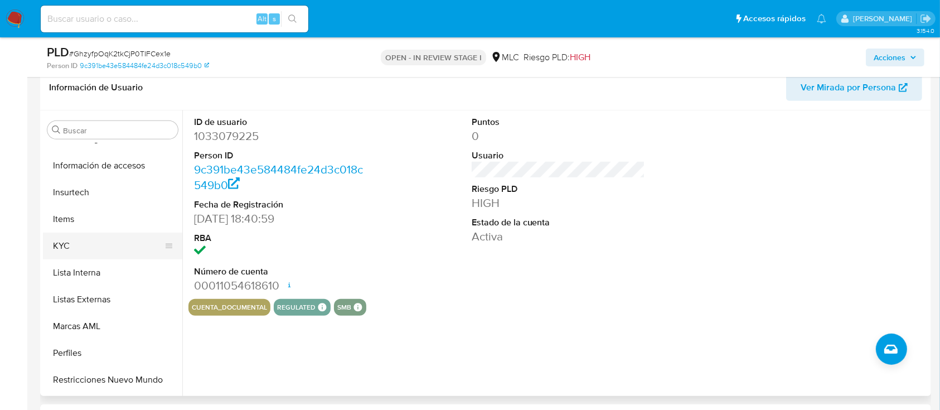
click at [90, 237] on button "KYC" at bounding box center [108, 245] width 130 height 27
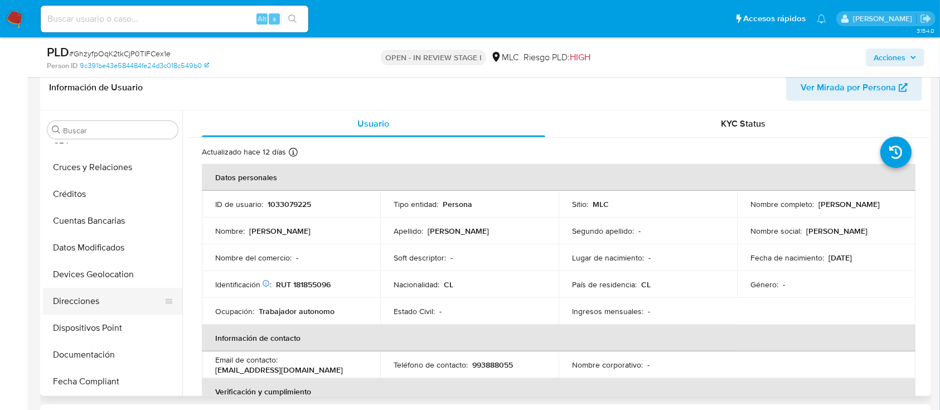
scroll to position [0, 0]
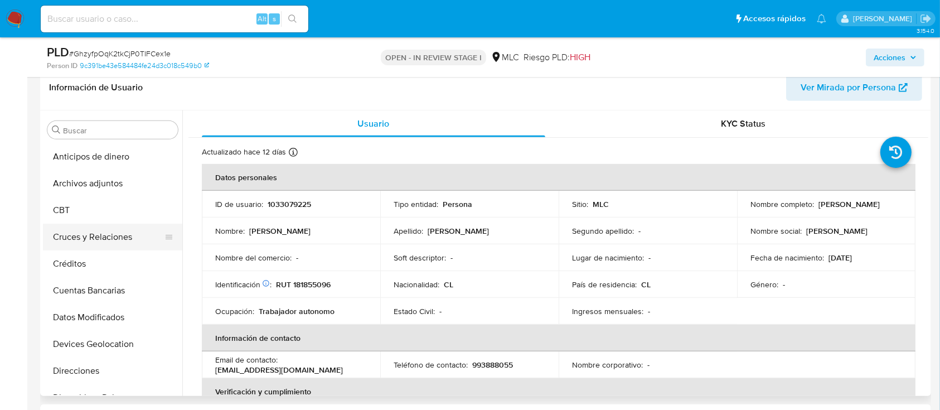
click at [99, 240] on button "Cruces y Relaciones" at bounding box center [108, 236] width 130 height 27
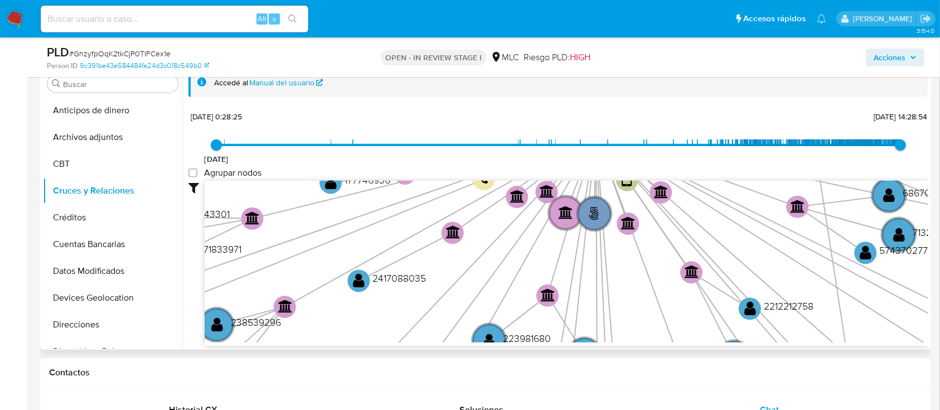
scroll to position [594, 0]
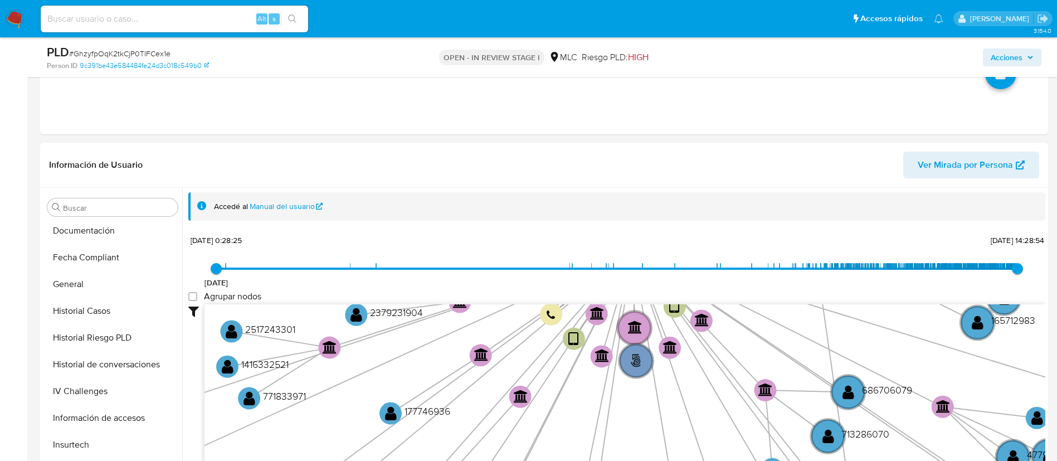
scroll to position [274, 0]
click at [118, 293] on button "General" at bounding box center [108, 281] width 130 height 27
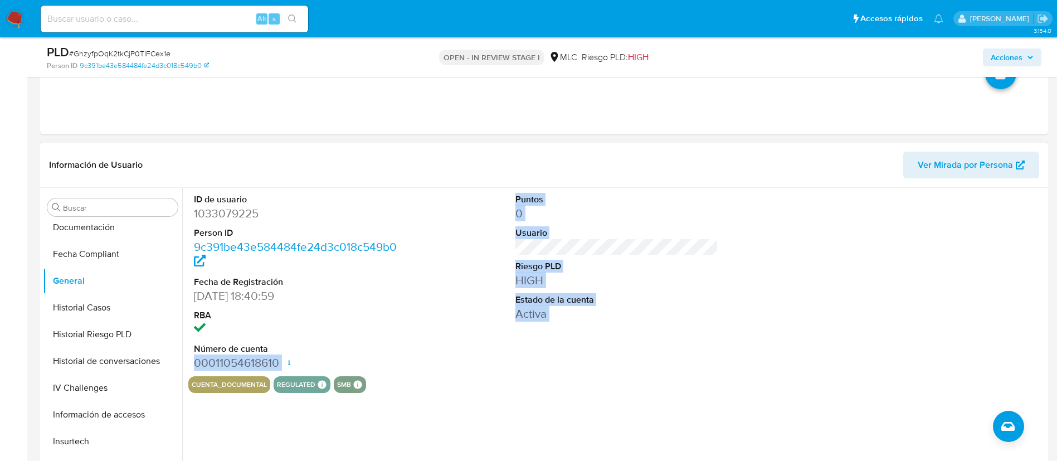
drag, startPoint x: 183, startPoint y: 368, endPoint x: 194, endPoint y: 430, distance: 63.4
click at [194, 409] on div "ID de usuario 1033079225 Person ID 9c391be43e584484fe24d3c018c549b0 Fecha de Re…" at bounding box center [613, 330] width 863 height 285
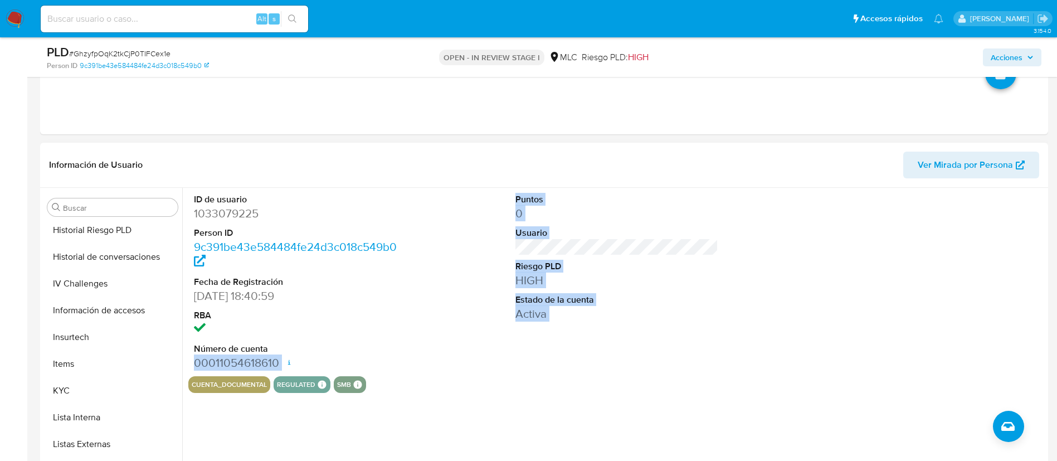
scroll to position [380, 0]
click at [118, 389] on button "KYC" at bounding box center [108, 389] width 130 height 27
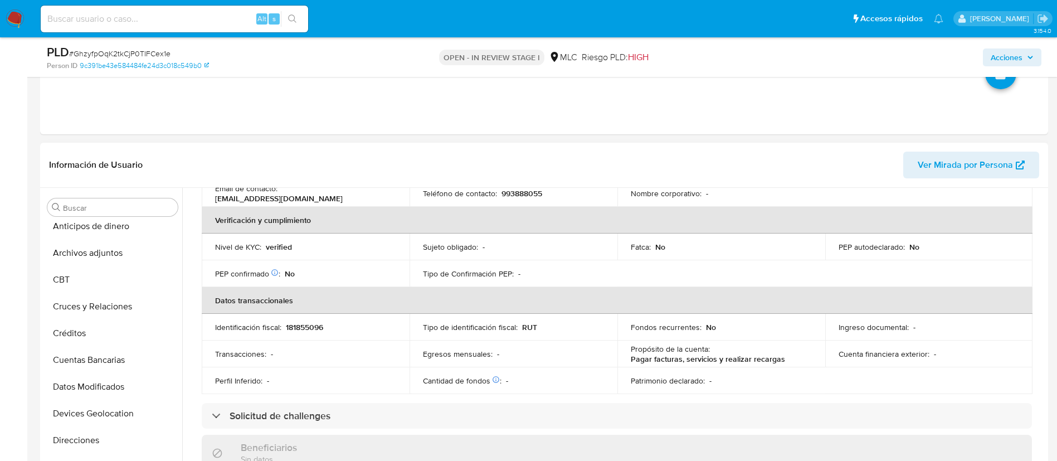
scroll to position [0, 0]
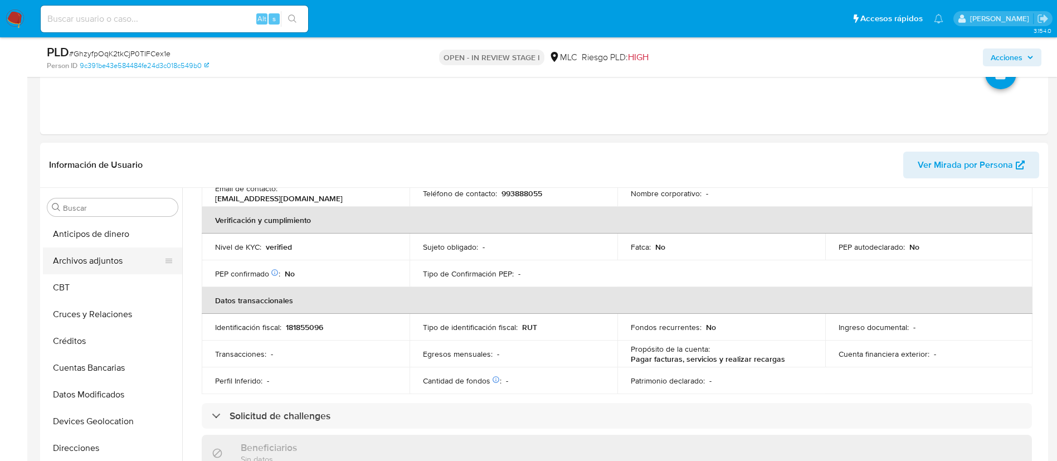
click at [125, 264] on button "Archivos adjuntos" at bounding box center [108, 260] width 130 height 27
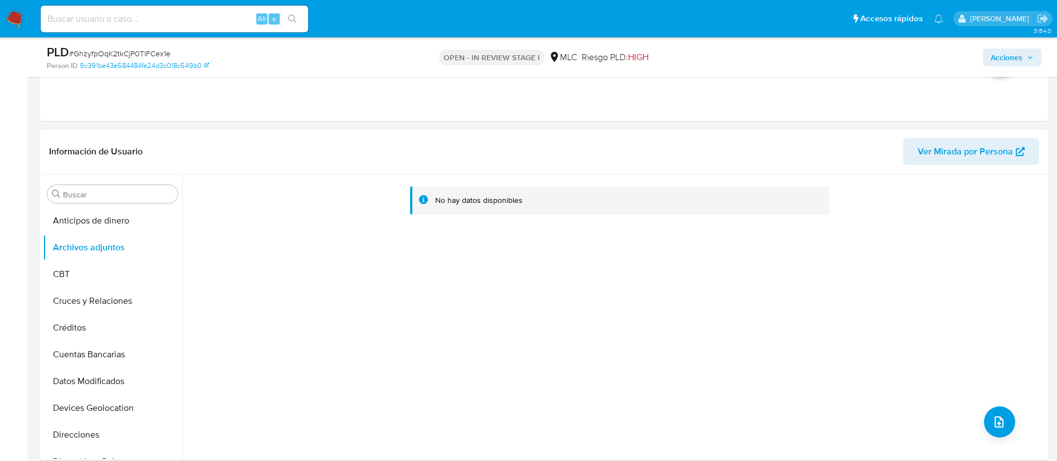
click at [939, 409] on div "No hay datos disponibles" at bounding box center [613, 316] width 863 height 285
click at [939, 409] on button "upload-file" at bounding box center [999, 421] width 31 height 31
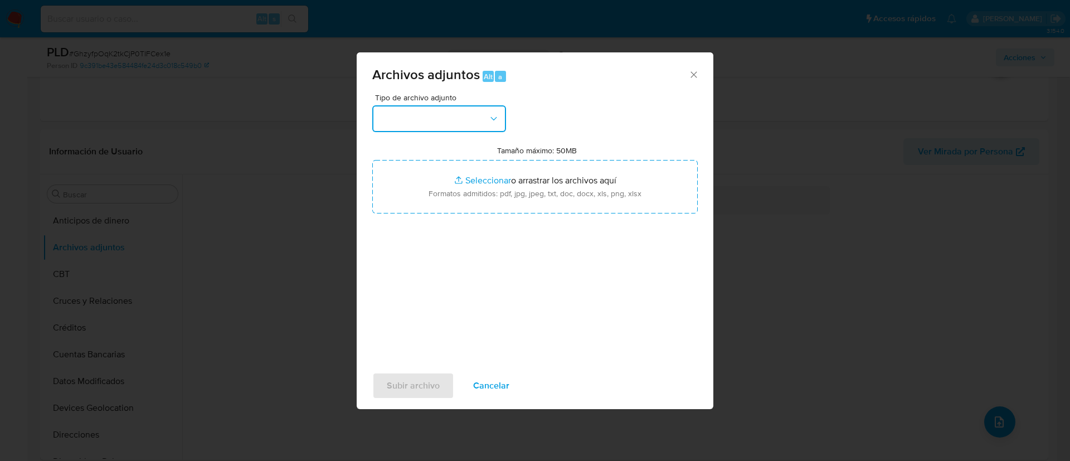
click at [473, 125] on button "button" at bounding box center [439, 118] width 134 height 27
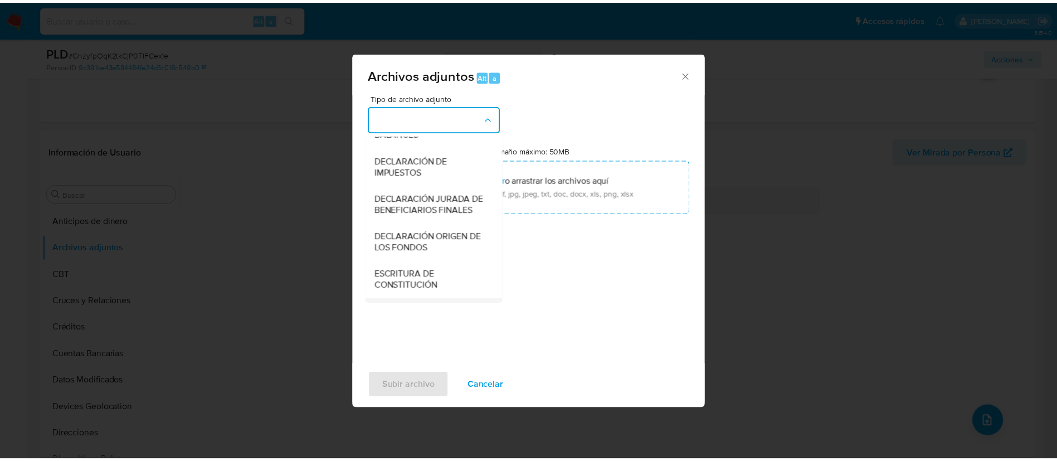
scroll to position [129, 0]
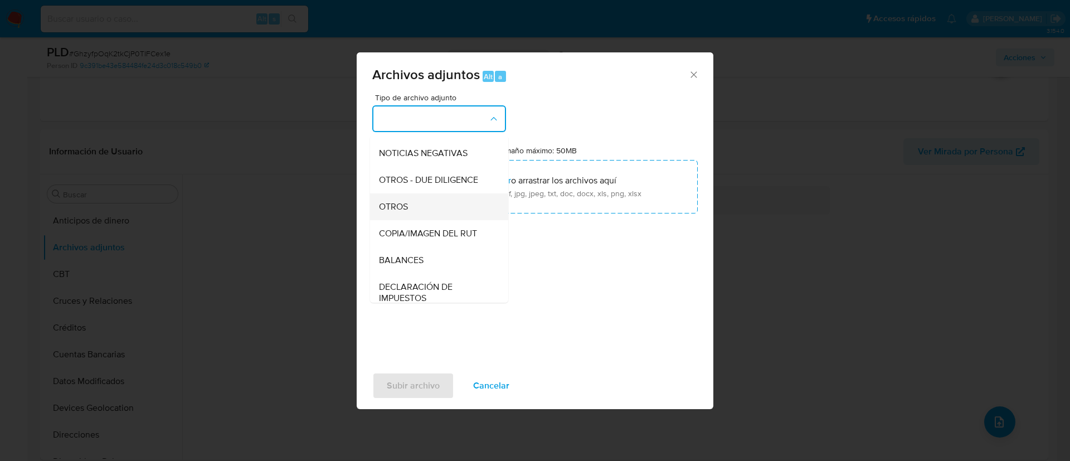
click at [399, 212] on span "OTROS" at bounding box center [393, 206] width 29 height 11
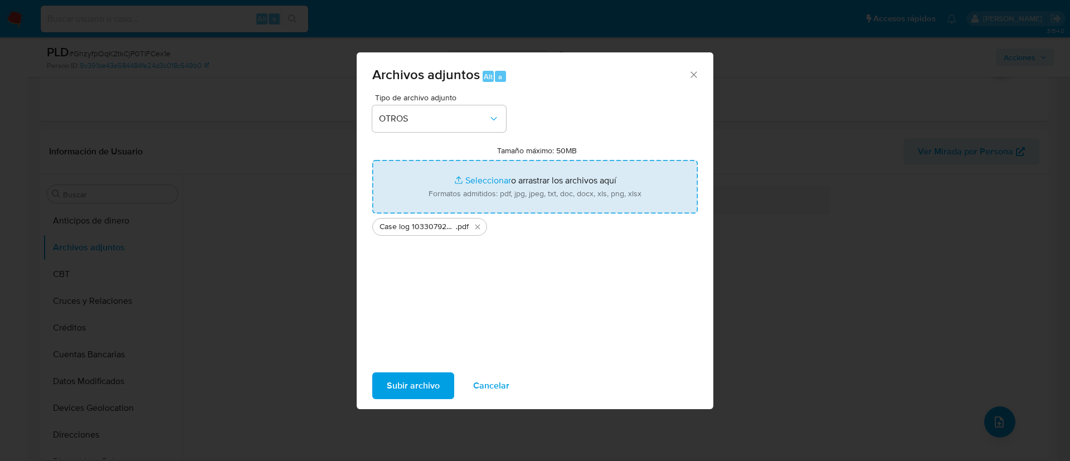
type input "C:\fakepath\Tabla 1033079225.xlsx"
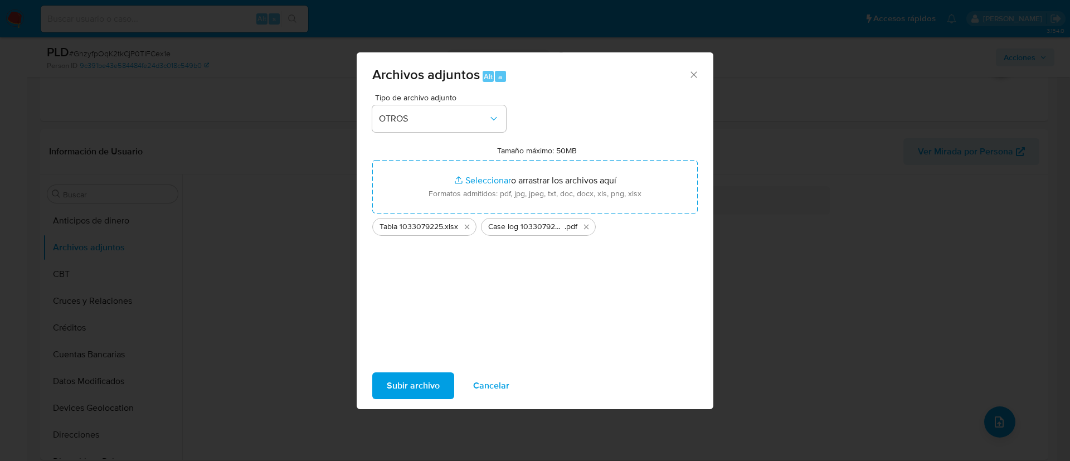
click at [396, 388] on span "Subir archivo" at bounding box center [413, 385] width 53 height 25
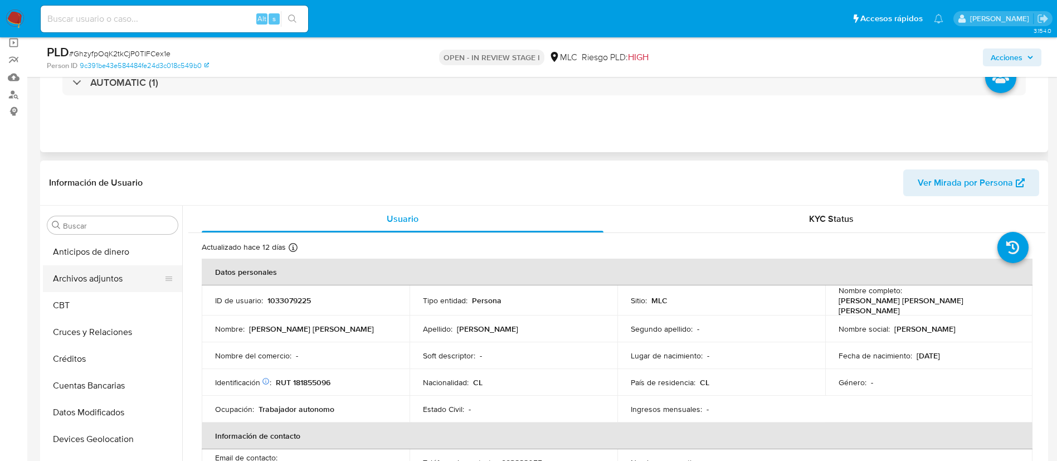
click at [96, 269] on button "Archivos adjuntos" at bounding box center [108, 278] width 130 height 27
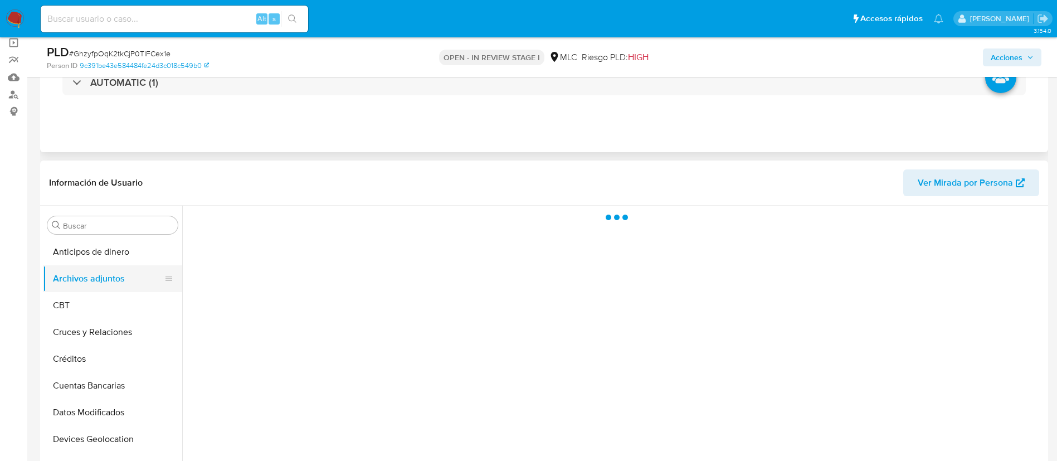
select select "10"
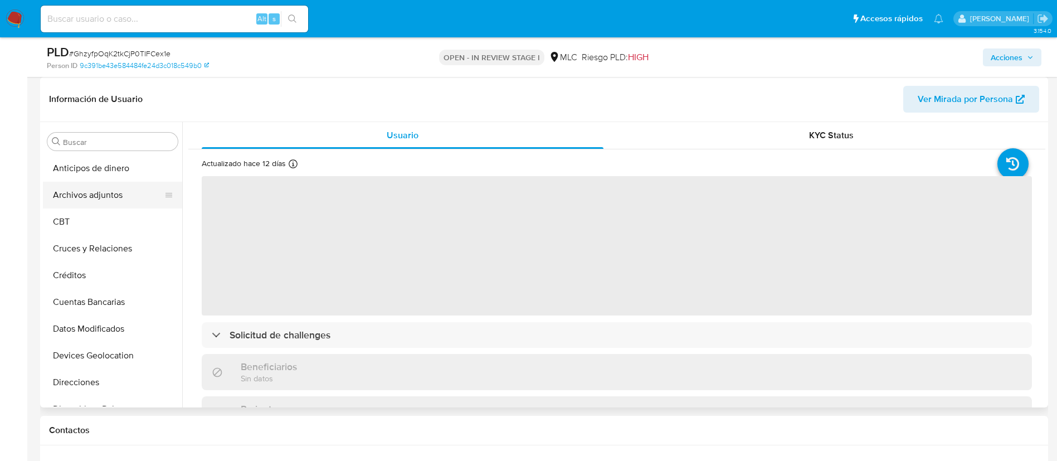
select select "10"
click at [96, 197] on button "Archivos adjuntos" at bounding box center [108, 195] width 130 height 27
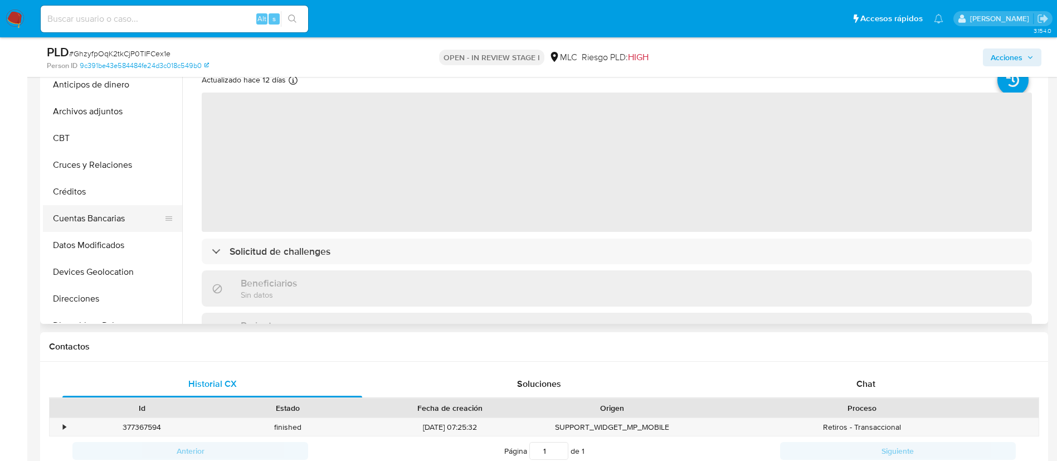
scroll to position [84, 0]
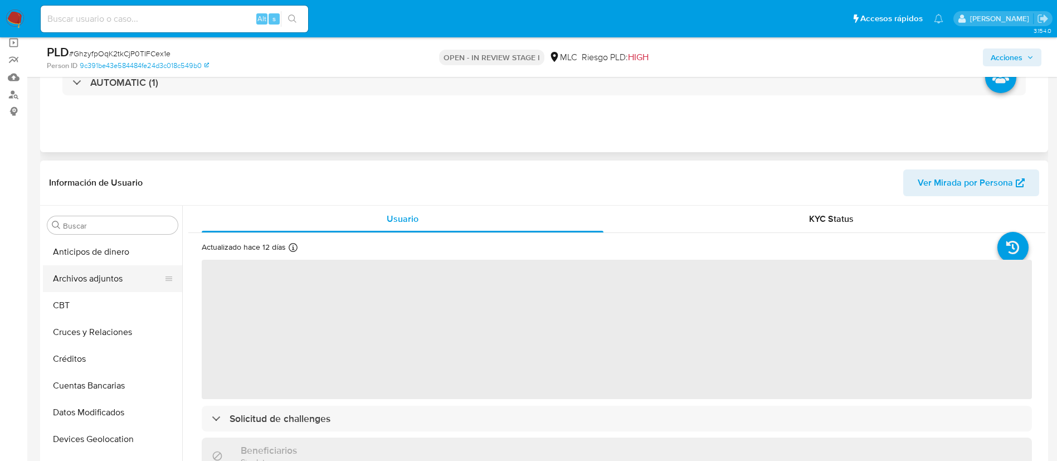
select select "10"
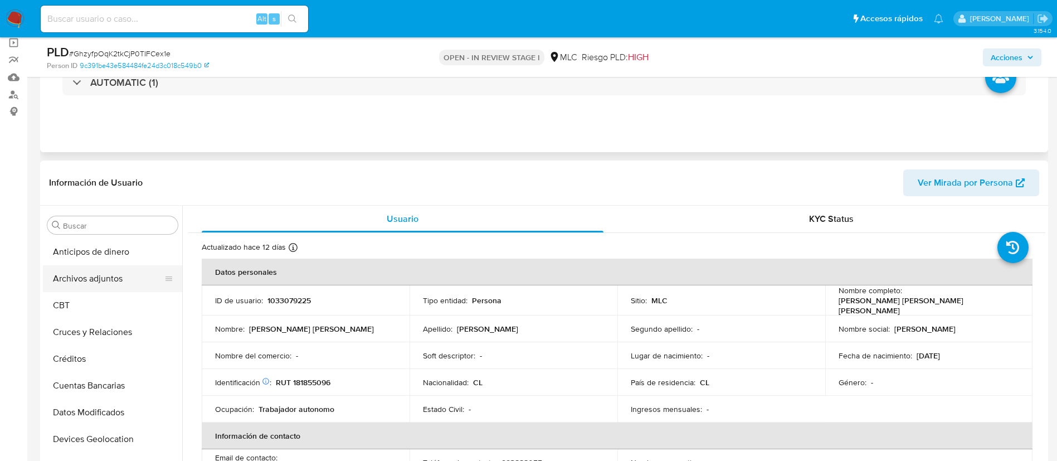
click at [105, 277] on button "Archivos adjuntos" at bounding box center [108, 278] width 130 height 27
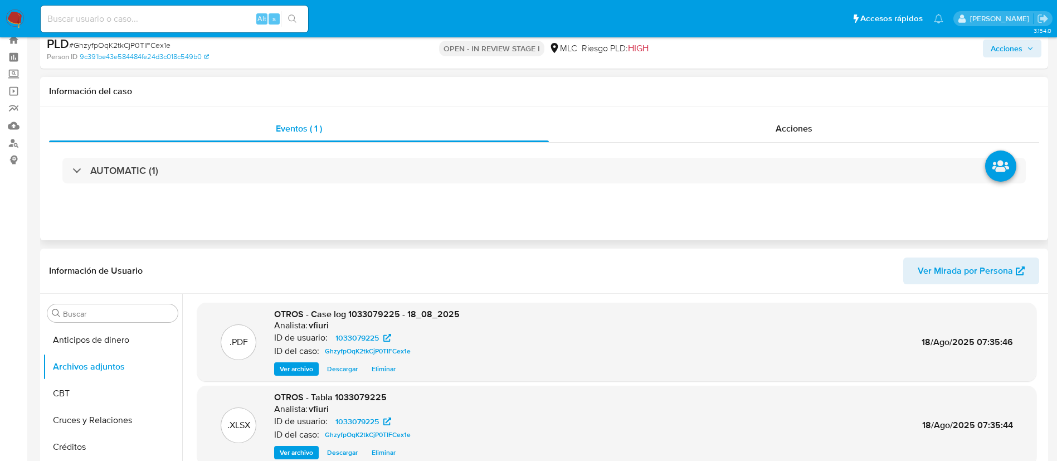
scroll to position [0, 0]
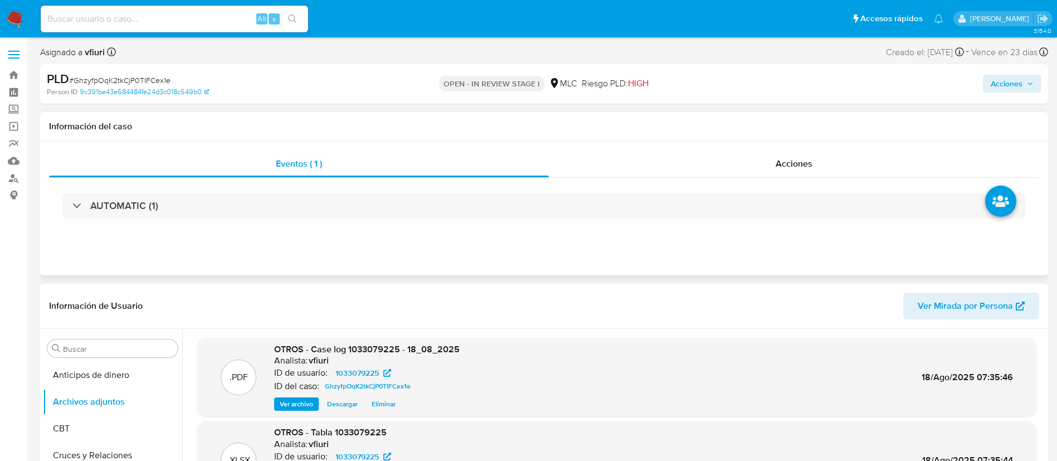
click at [1019, 79] on span "Acciones" at bounding box center [1007, 84] width 32 height 18
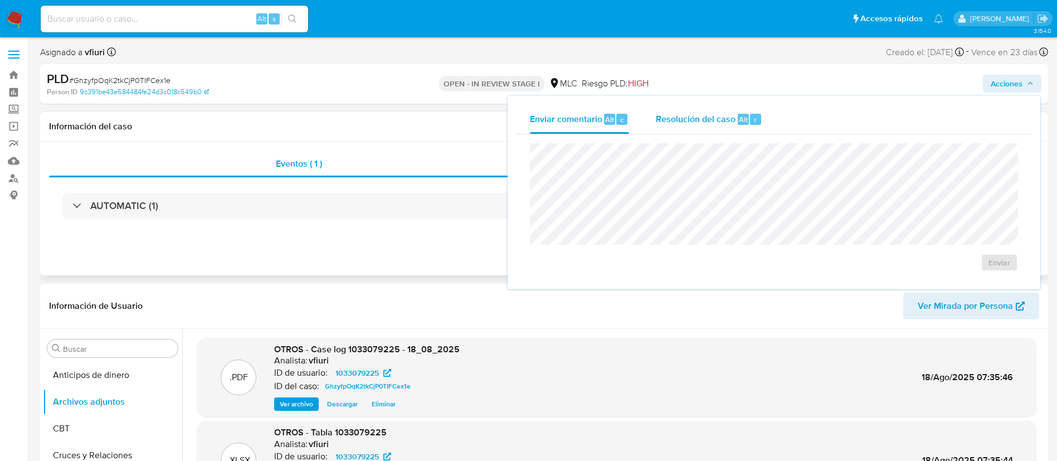
click at [702, 107] on div "Resolución del caso Alt r" at bounding box center [709, 119] width 106 height 29
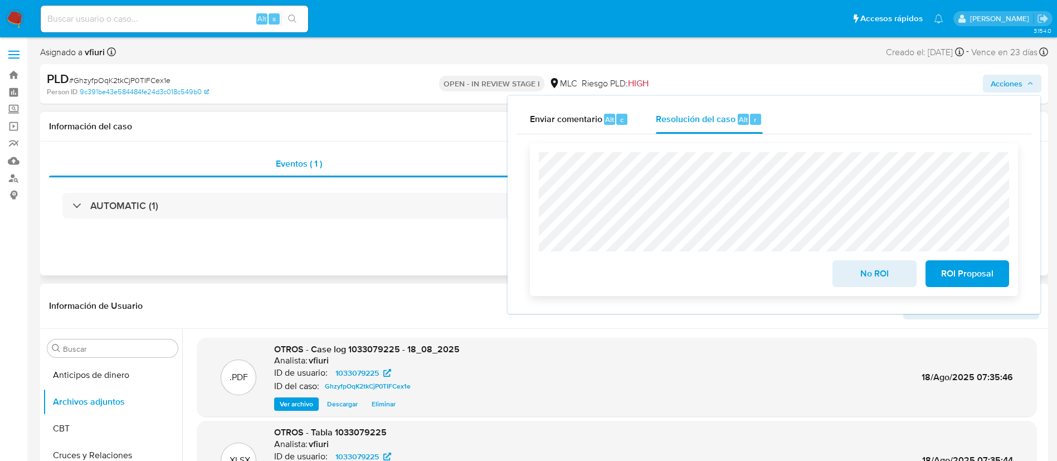
click at [978, 279] on span "ROI Proposal" at bounding box center [967, 273] width 55 height 25
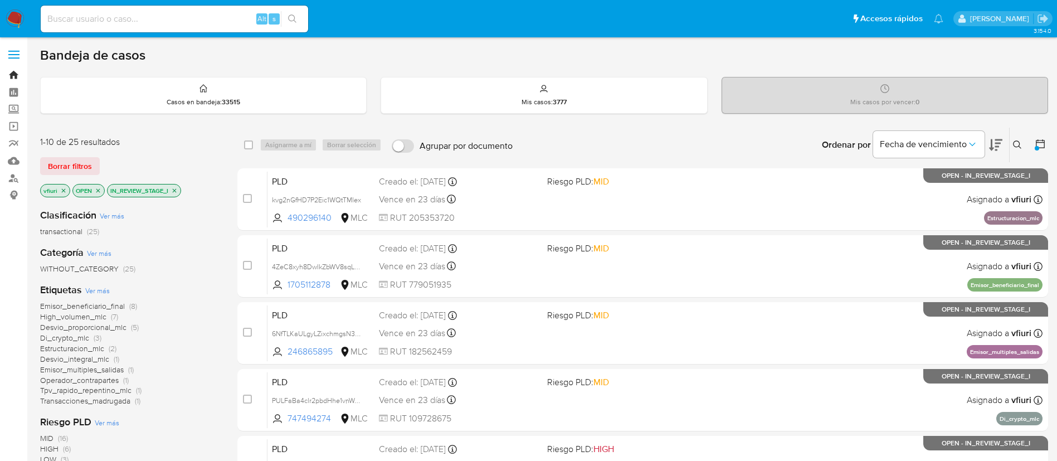
click at [12, 77] on link "Bandeja" at bounding box center [66, 74] width 133 height 17
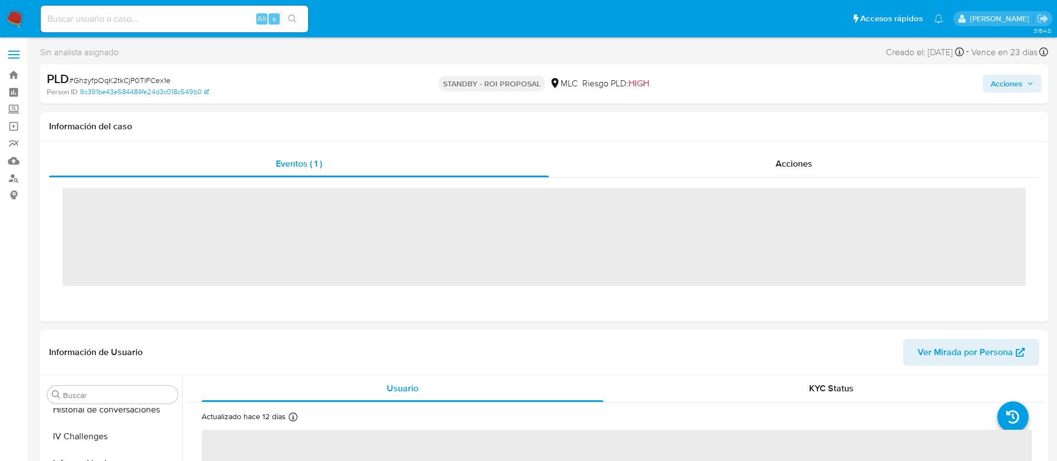
scroll to position [471, 0]
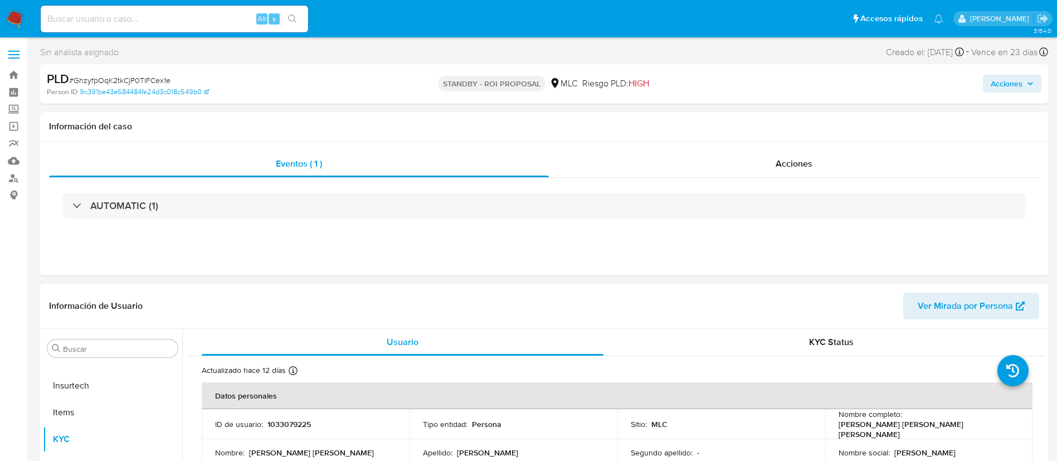
select select "10"
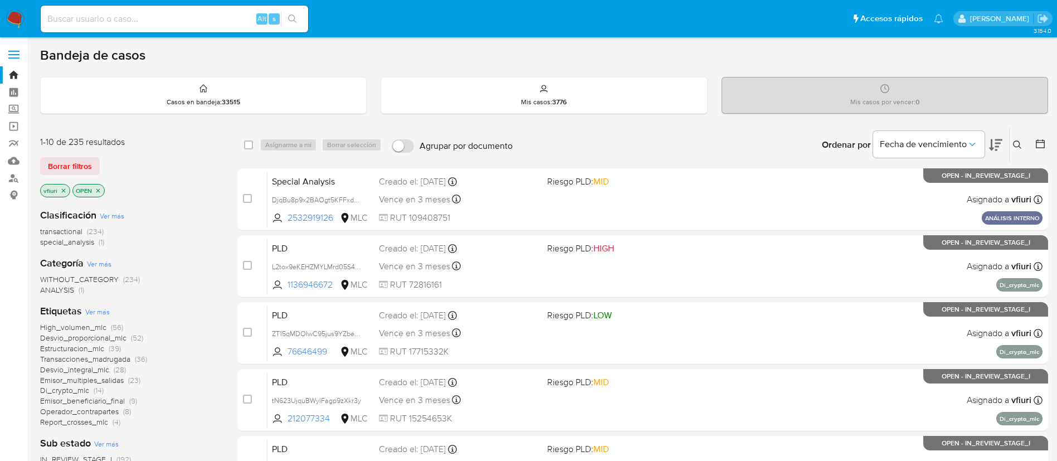
click at [1036, 139] on icon at bounding box center [1040, 143] width 11 height 11
click at [1034, 144] on div at bounding box center [1038, 145] width 20 height 35
click at [1034, 150] on div at bounding box center [1038, 145] width 20 height 35
click at [1040, 145] on icon at bounding box center [1040, 143] width 11 height 11
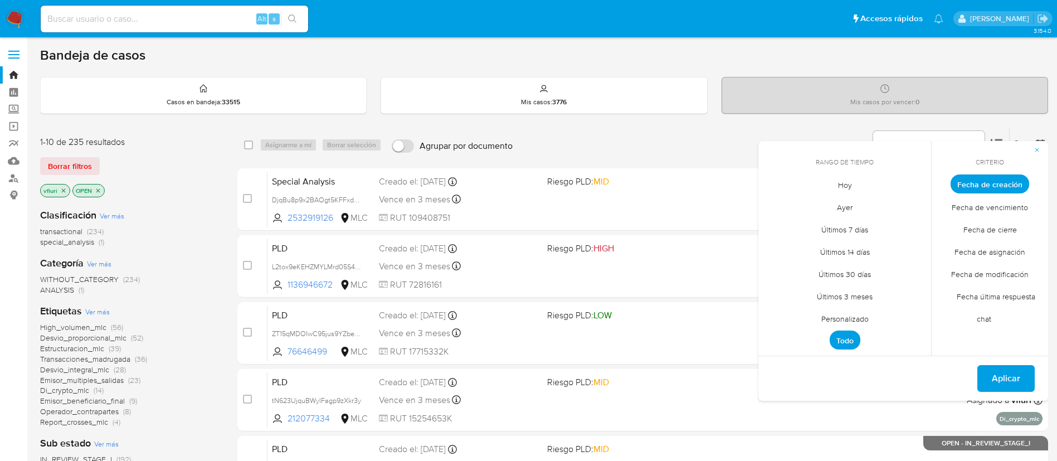
click at [829, 319] on span "Personalizado" at bounding box center [845, 318] width 71 height 23
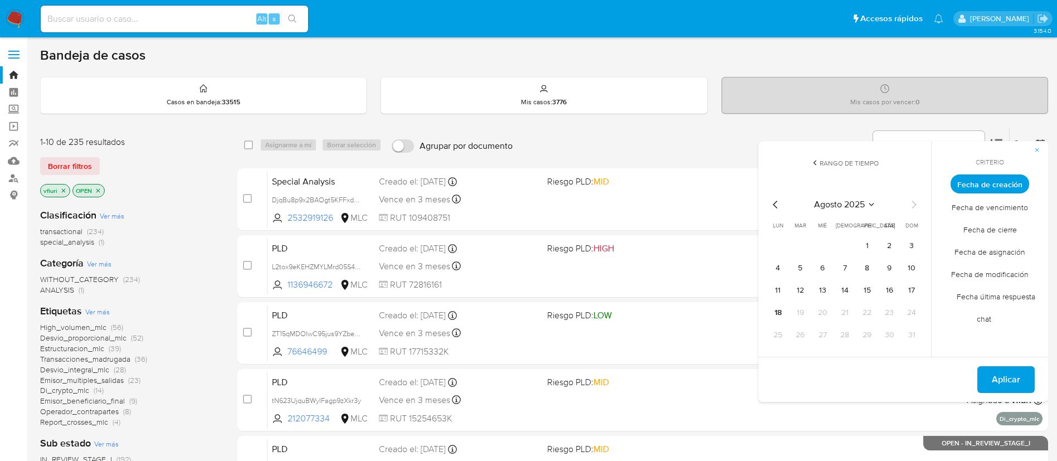
click at [775, 203] on icon "Mes anterior" at bounding box center [775, 204] width 13 height 13
click at [843, 287] on button "12" at bounding box center [845, 290] width 18 height 18
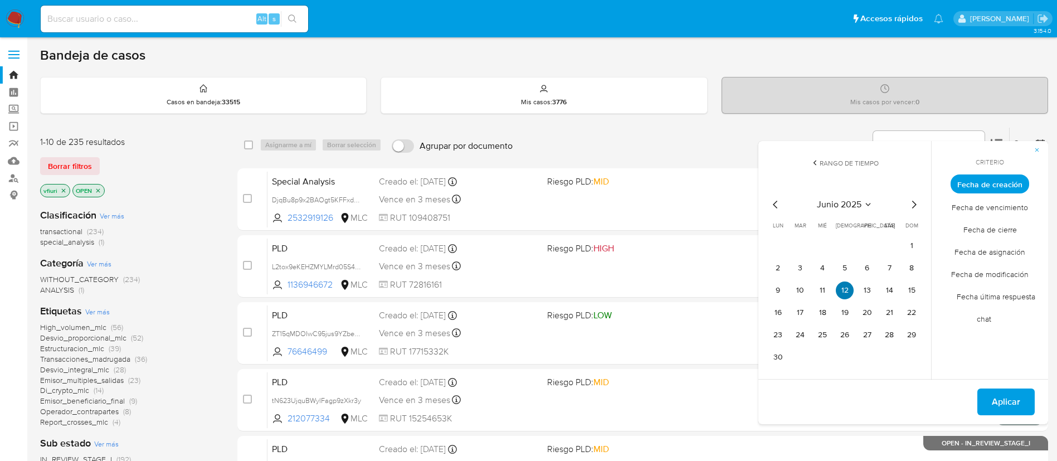
click at [843, 287] on button "12" at bounding box center [845, 290] width 18 height 18
click at [999, 397] on span "Aplicar" at bounding box center [1006, 402] width 28 height 25
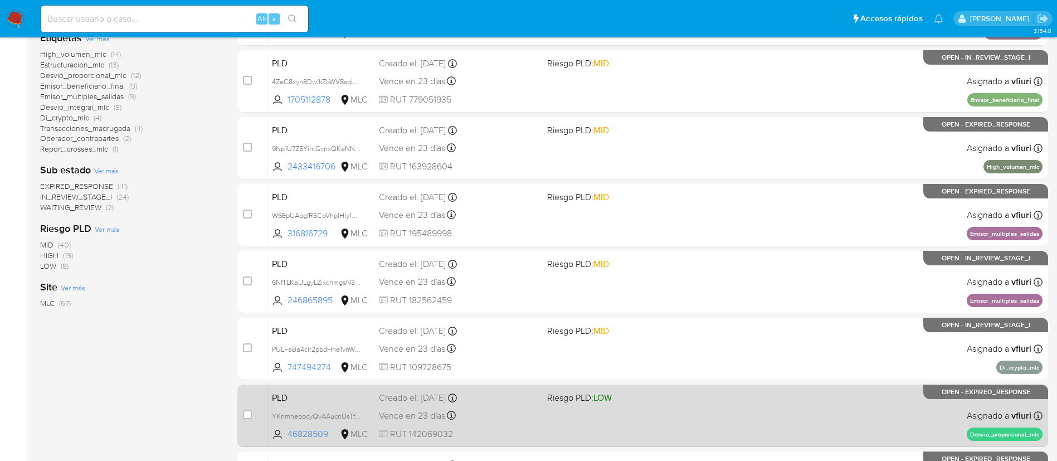
scroll to position [419, 0]
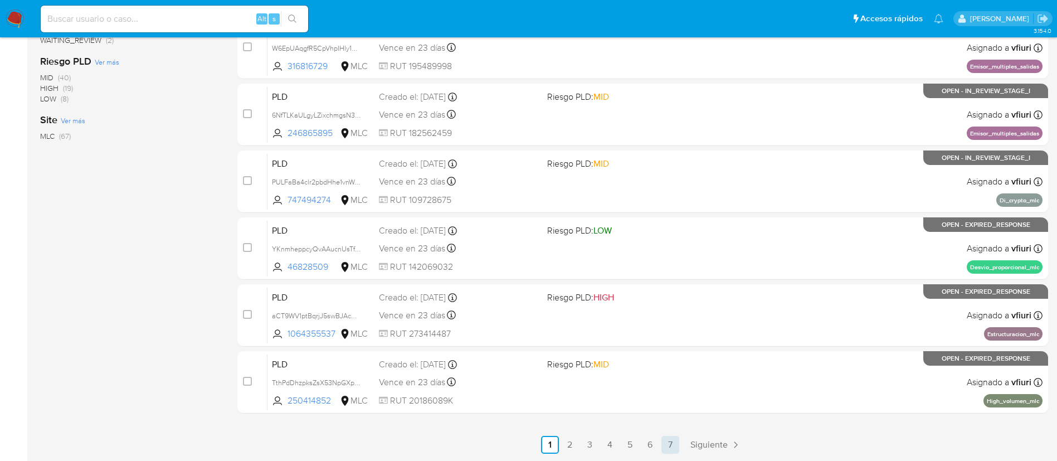
click at [673, 444] on link "7" at bounding box center [671, 445] width 18 height 18
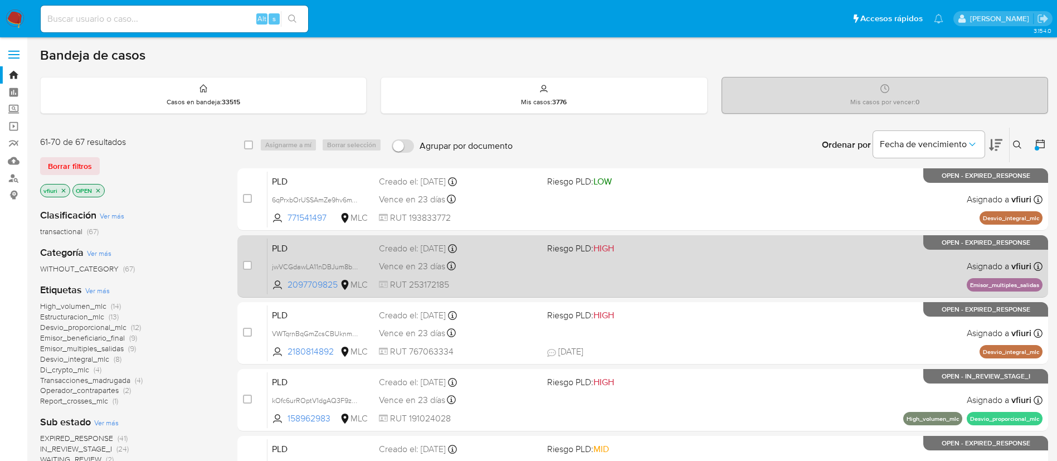
scroll to position [218, 0]
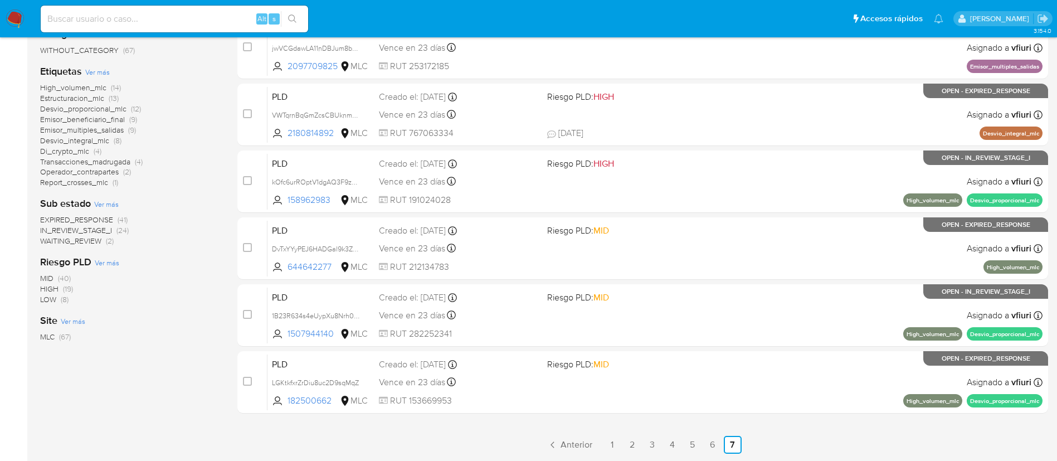
click at [76, 99] on span "Estructuracion_mlc" at bounding box center [72, 98] width 64 height 11
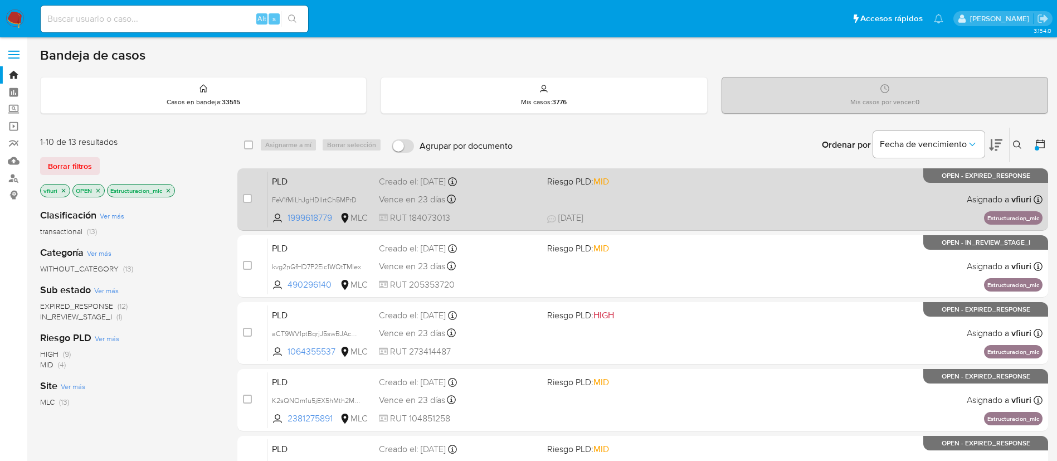
click at [662, 220] on span "05/08/2025 05/08/2025 12:07" at bounding box center [711, 218] width 328 height 12
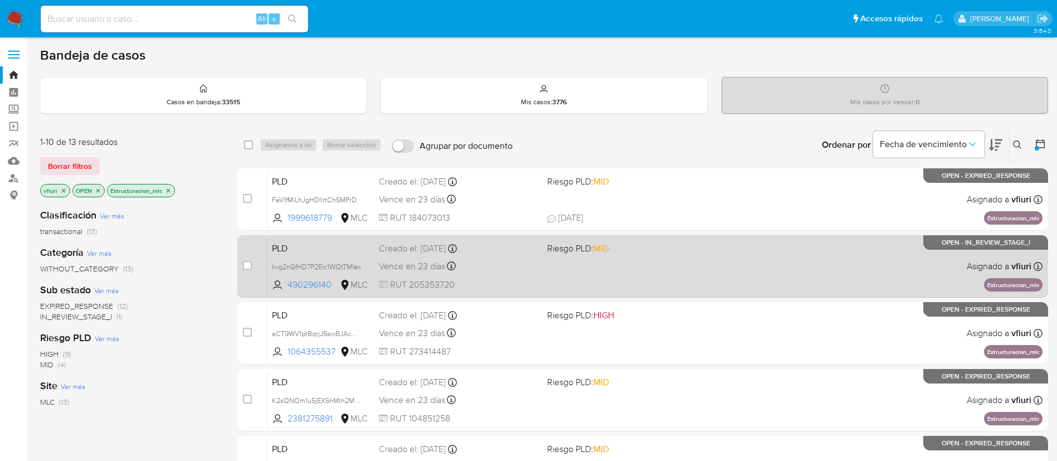
click at [677, 259] on div "PLD kvg2nGfHD7P2Eic1WQtTMIex 490296140 MLC Riesgo PLD: MID Creado el: 12/06/202…" at bounding box center [655, 266] width 775 height 56
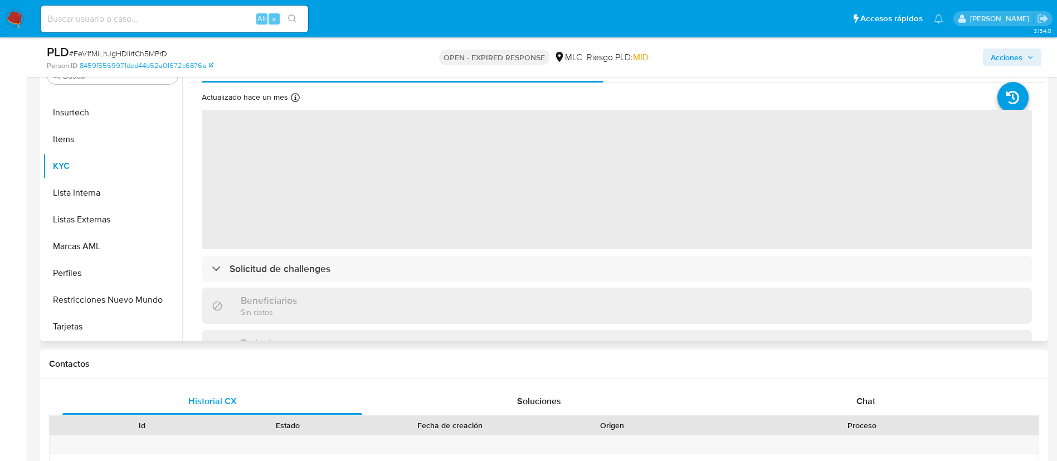
scroll to position [251, 0]
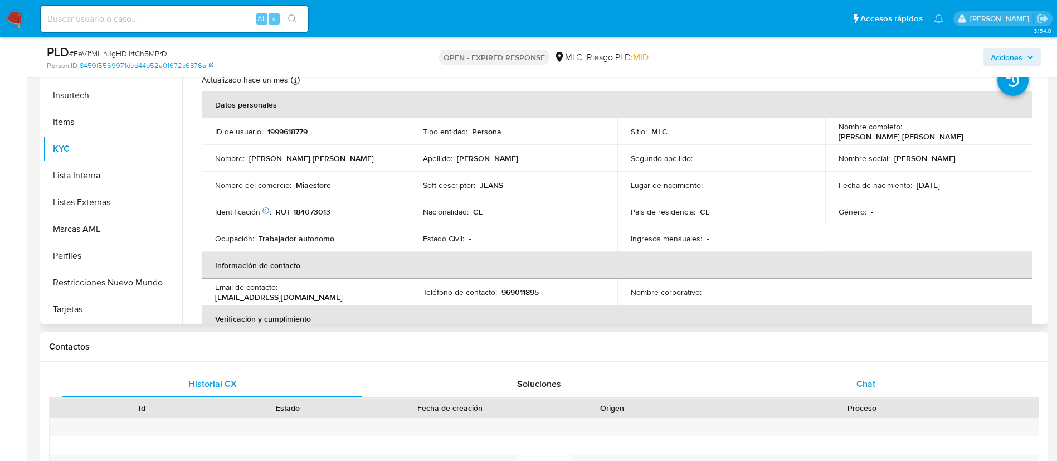
click at [865, 393] on div "Chat" at bounding box center [866, 384] width 300 height 27
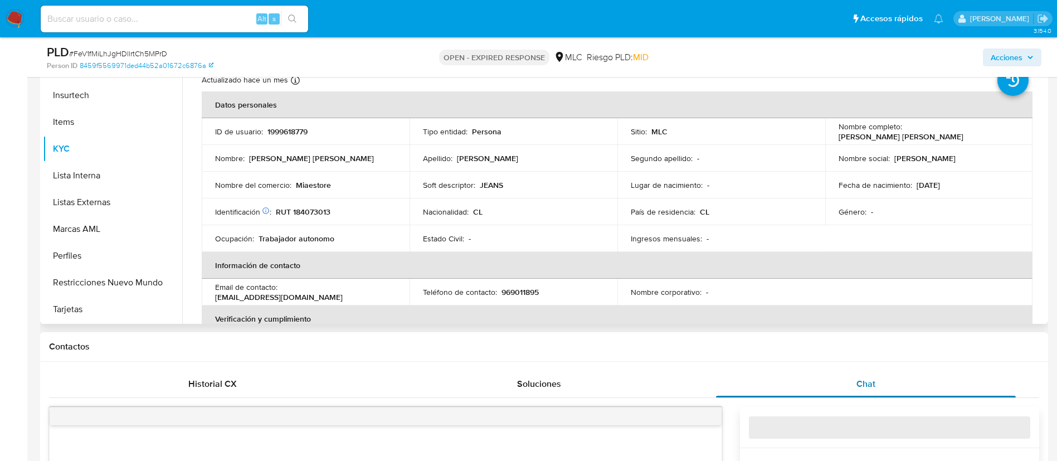
select select "10"
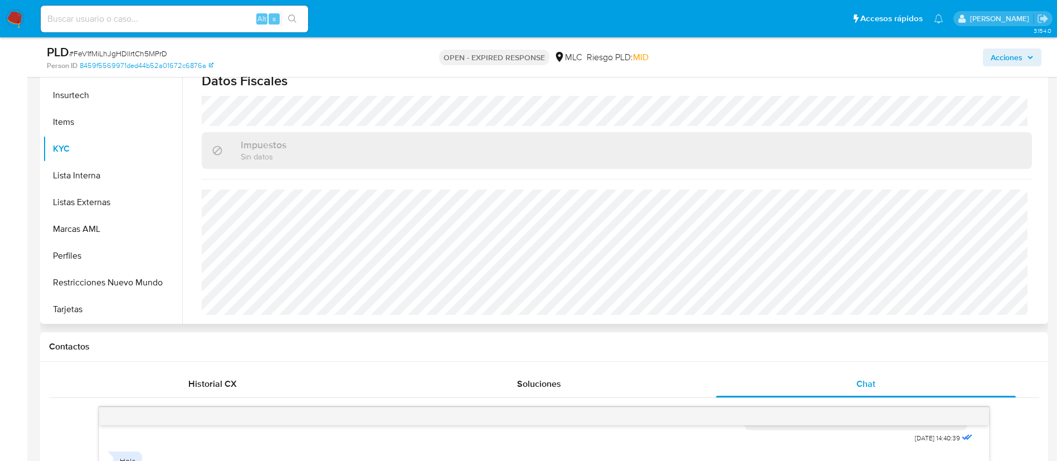
scroll to position [585, 0]
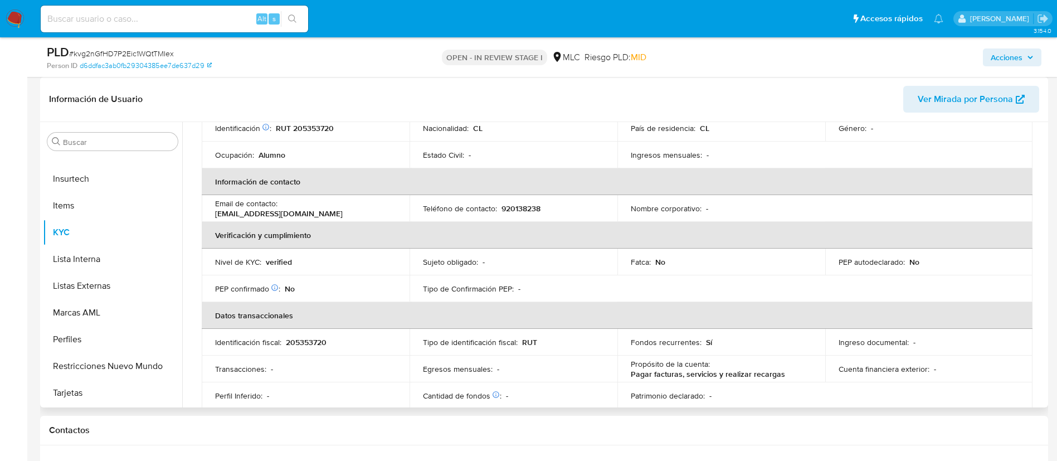
scroll to position [60, 0]
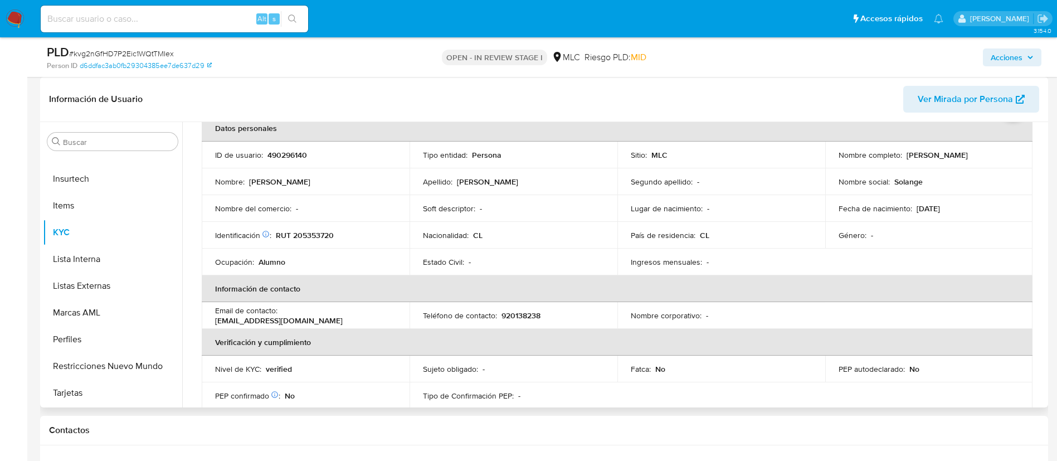
select select "10"
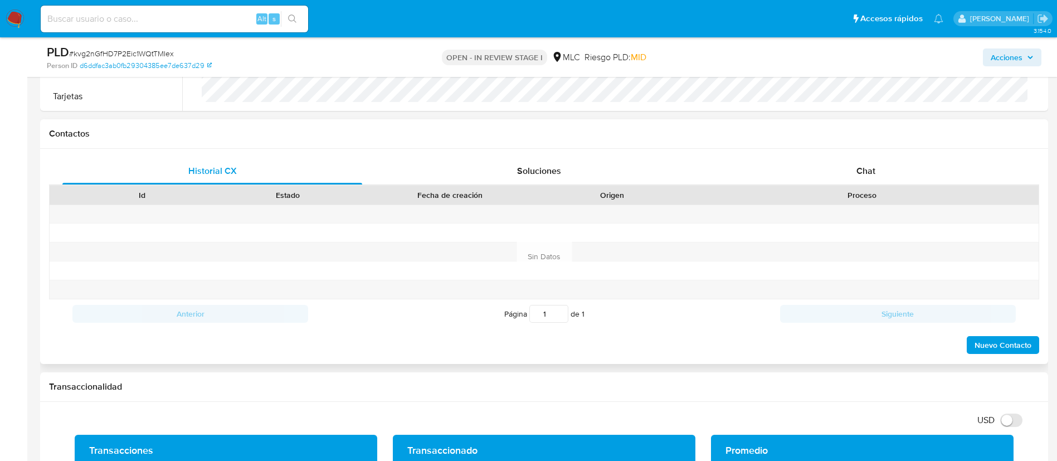
scroll to position [502, 0]
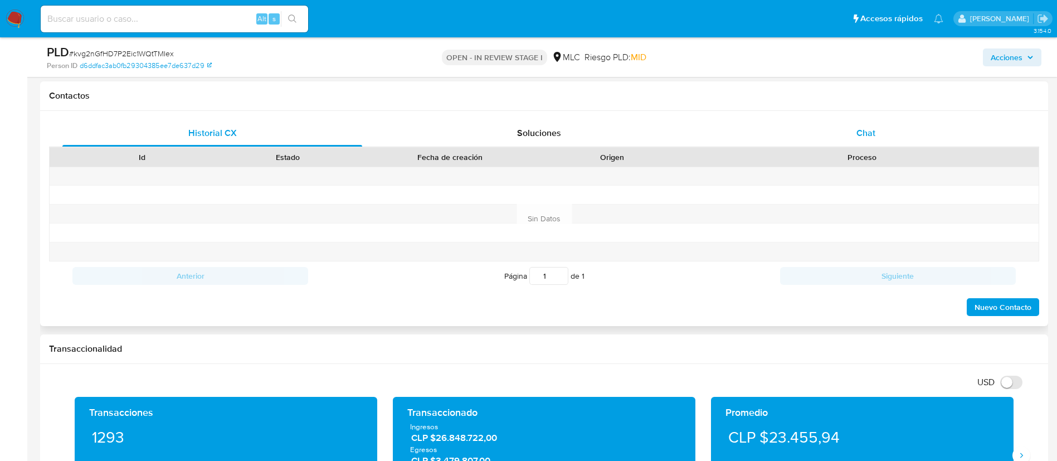
click at [864, 139] on div "Chat" at bounding box center [866, 133] width 300 height 27
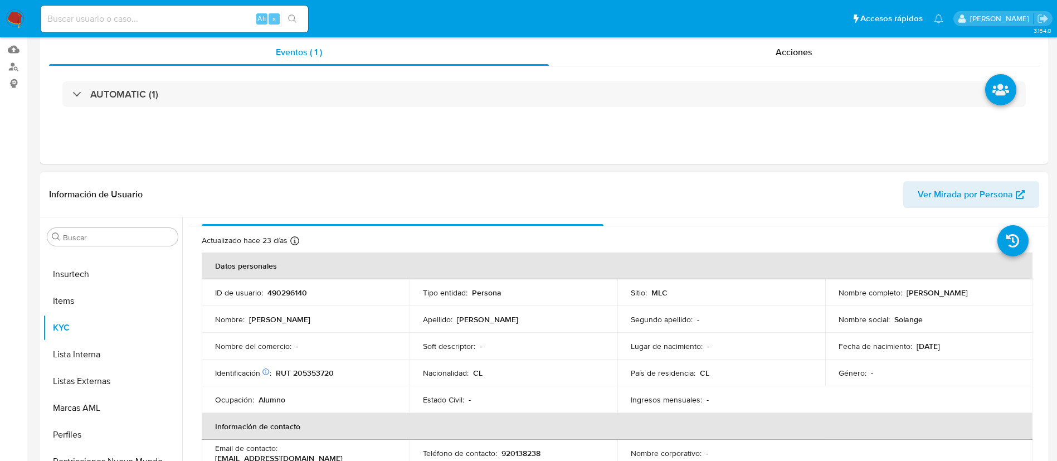
scroll to position [167, 0]
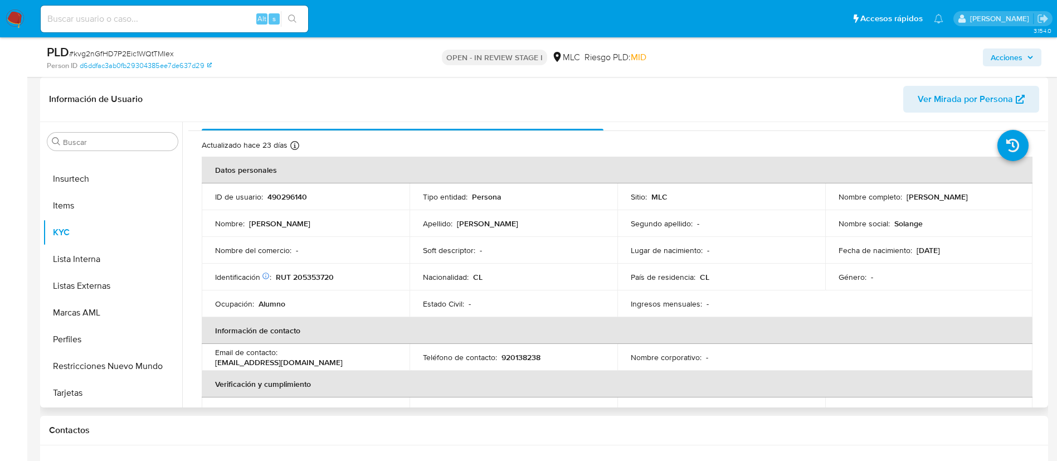
click at [285, 196] on p "490296140" at bounding box center [288, 197] width 40 height 10
copy p "490296140"
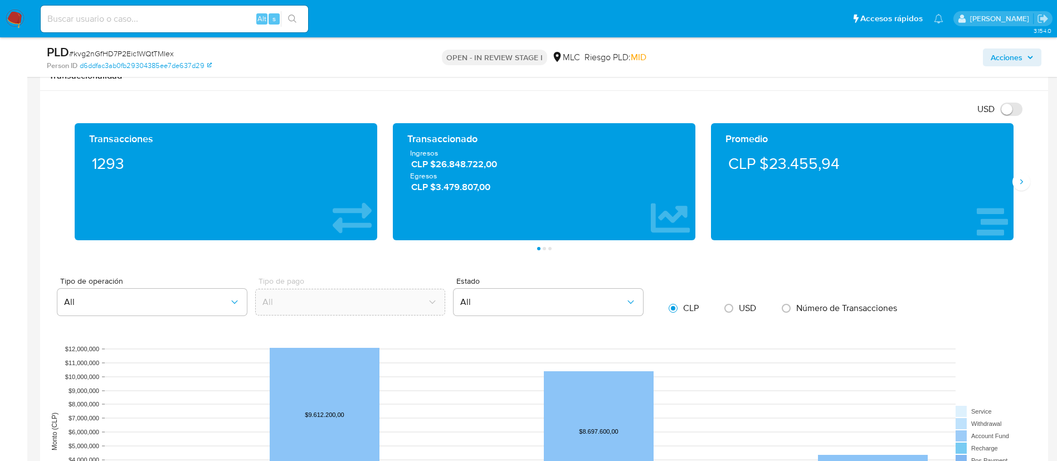
scroll to position [1170, 0]
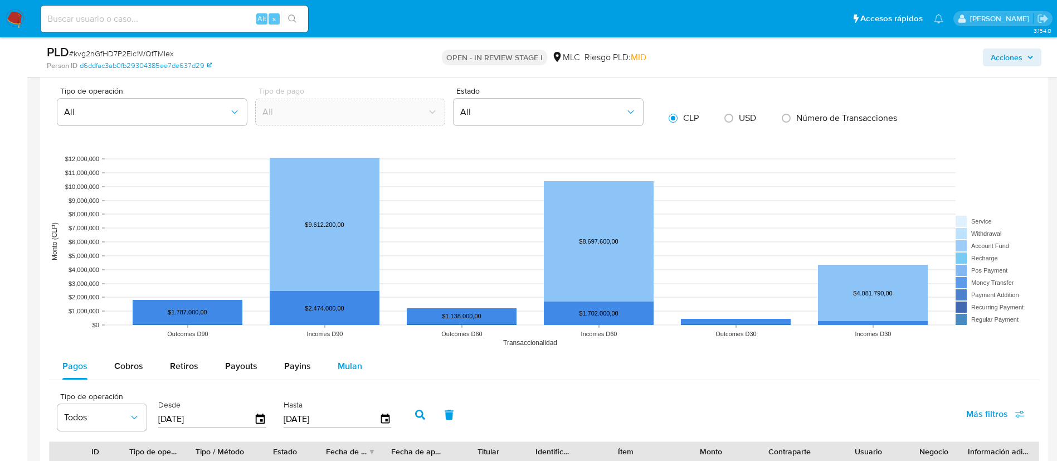
click at [338, 368] on span "Mulan" at bounding box center [350, 365] width 25 height 13
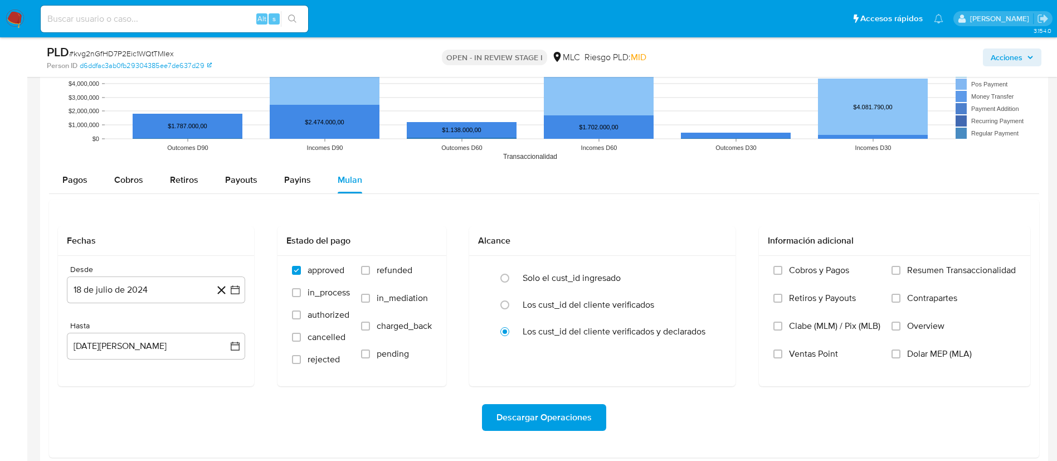
scroll to position [1505, 0]
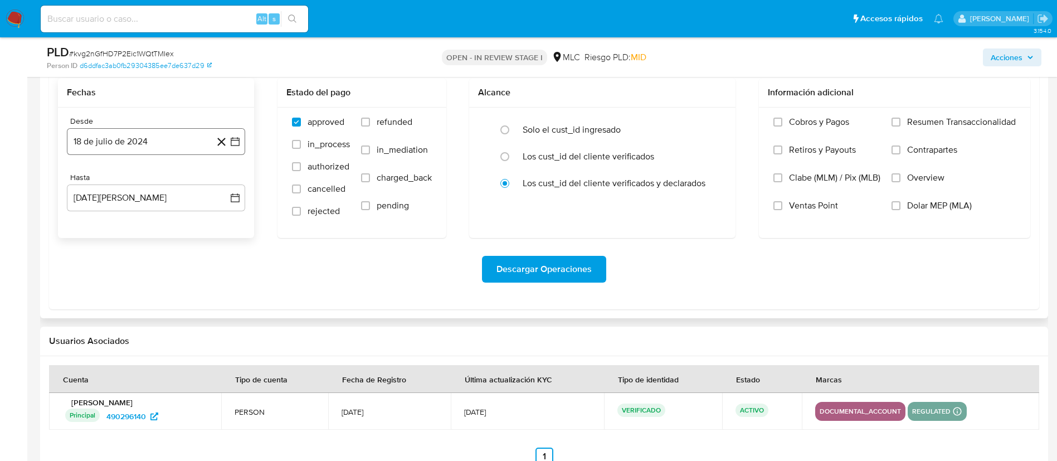
click at [231, 148] on button "18 de julio de 2024" at bounding box center [156, 141] width 178 height 27
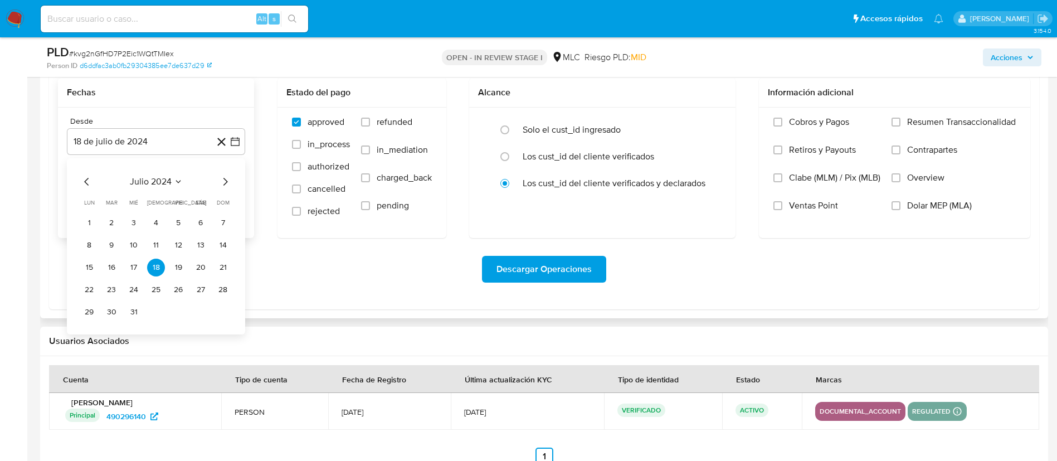
click at [228, 187] on icon "Mes siguiente" at bounding box center [224, 181] width 13 height 13
click at [128, 268] on button "14" at bounding box center [134, 268] width 18 height 18
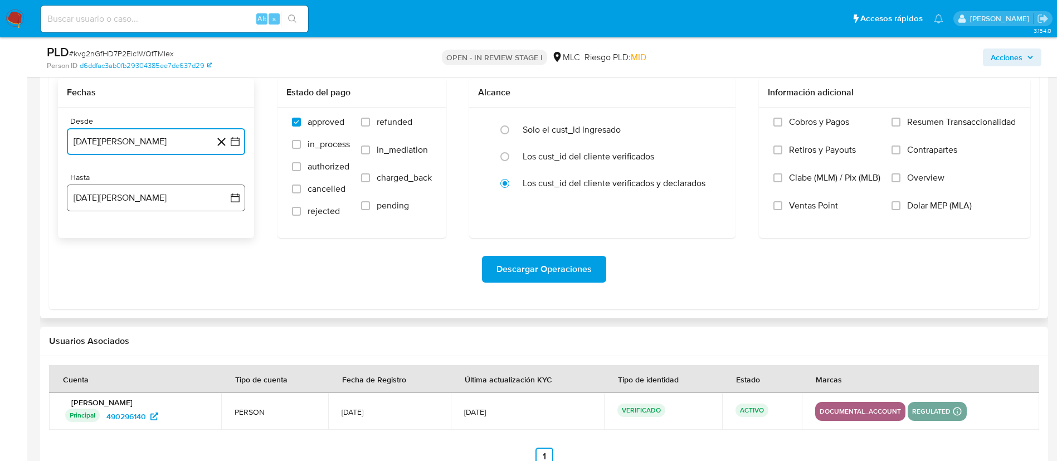
click at [242, 196] on button "[DATE][PERSON_NAME]" at bounding box center [156, 197] width 178 height 27
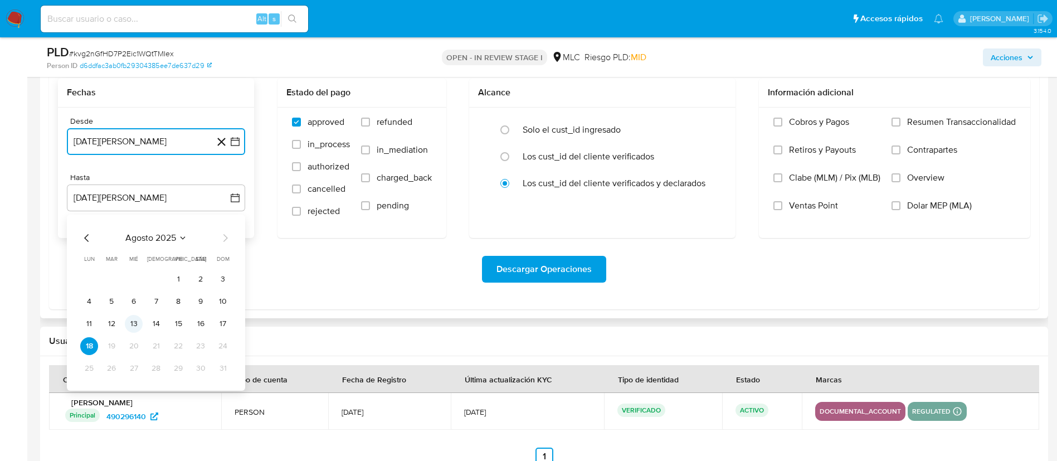
click at [140, 321] on button "13" at bounding box center [134, 324] width 18 height 18
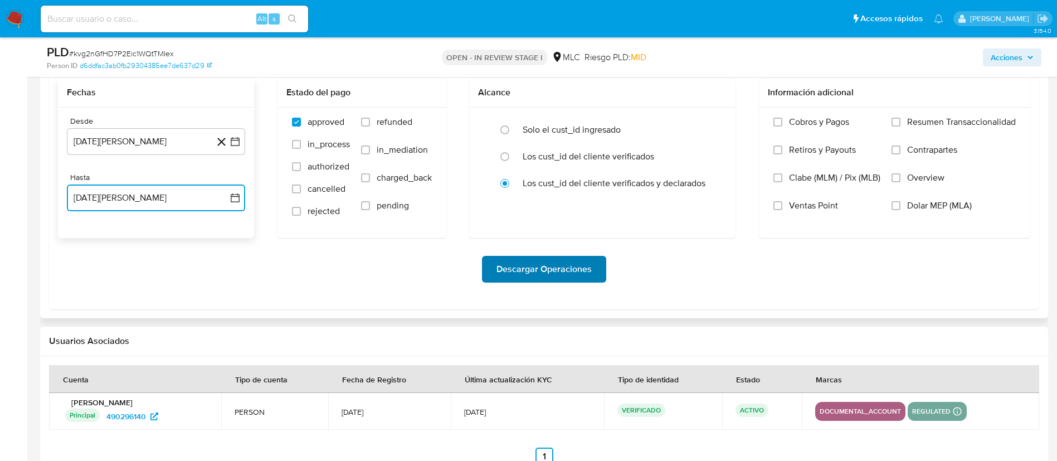
click at [509, 278] on span "Descargar Operaciones" at bounding box center [544, 269] width 95 height 25
